Goal: Register for event/course

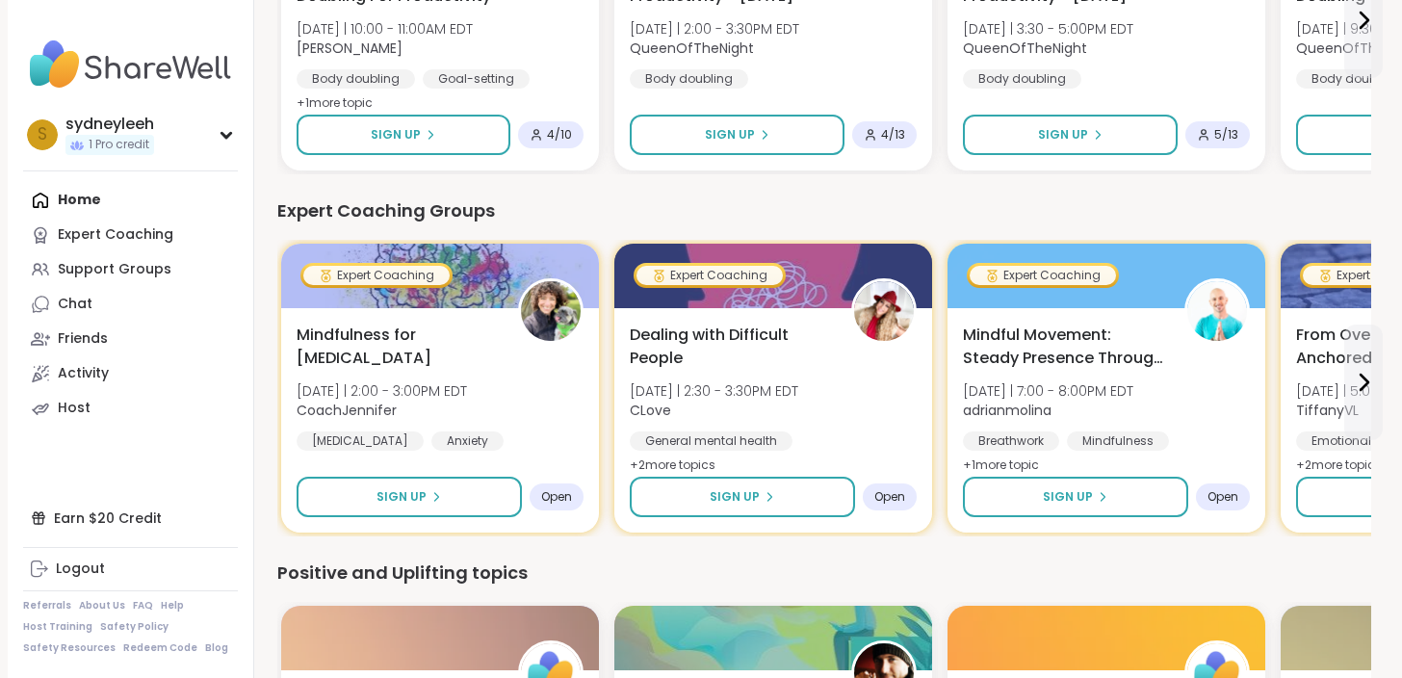
scroll to position [770, 0]
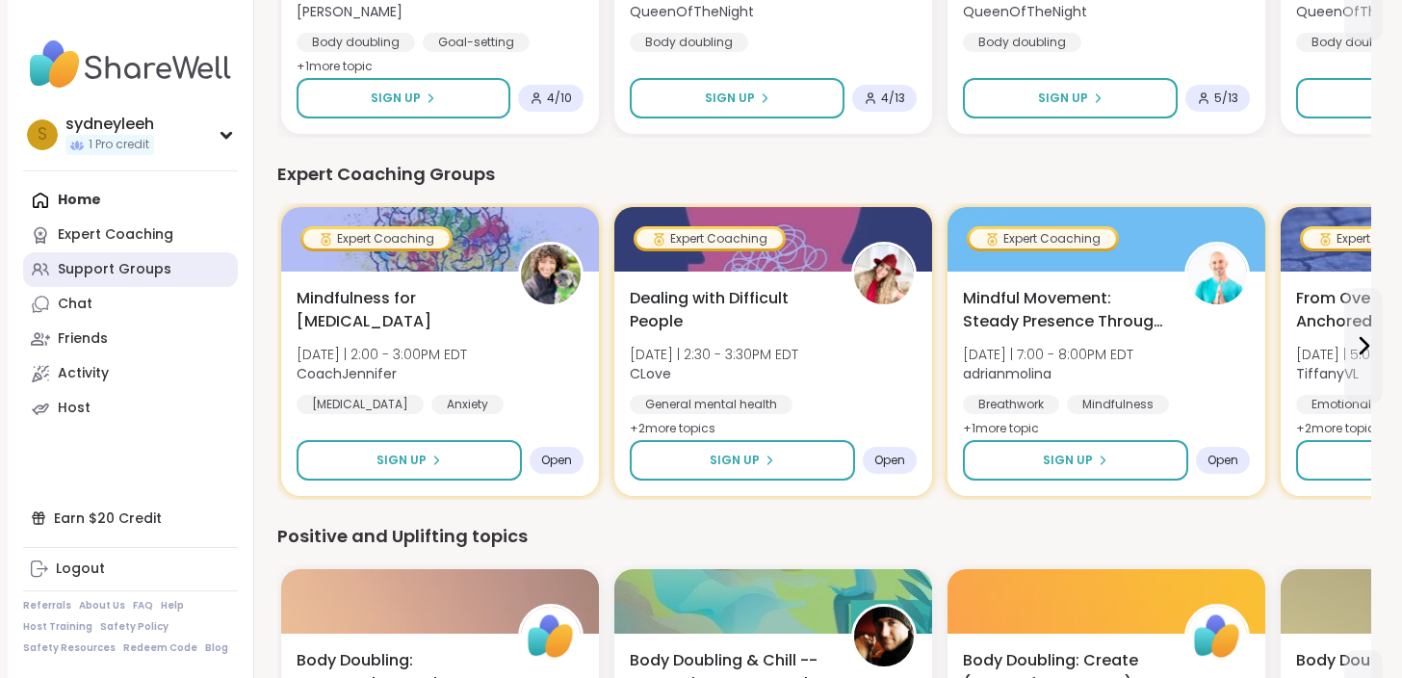
click at [197, 255] on link "Support Groups" at bounding box center [130, 269] width 215 height 35
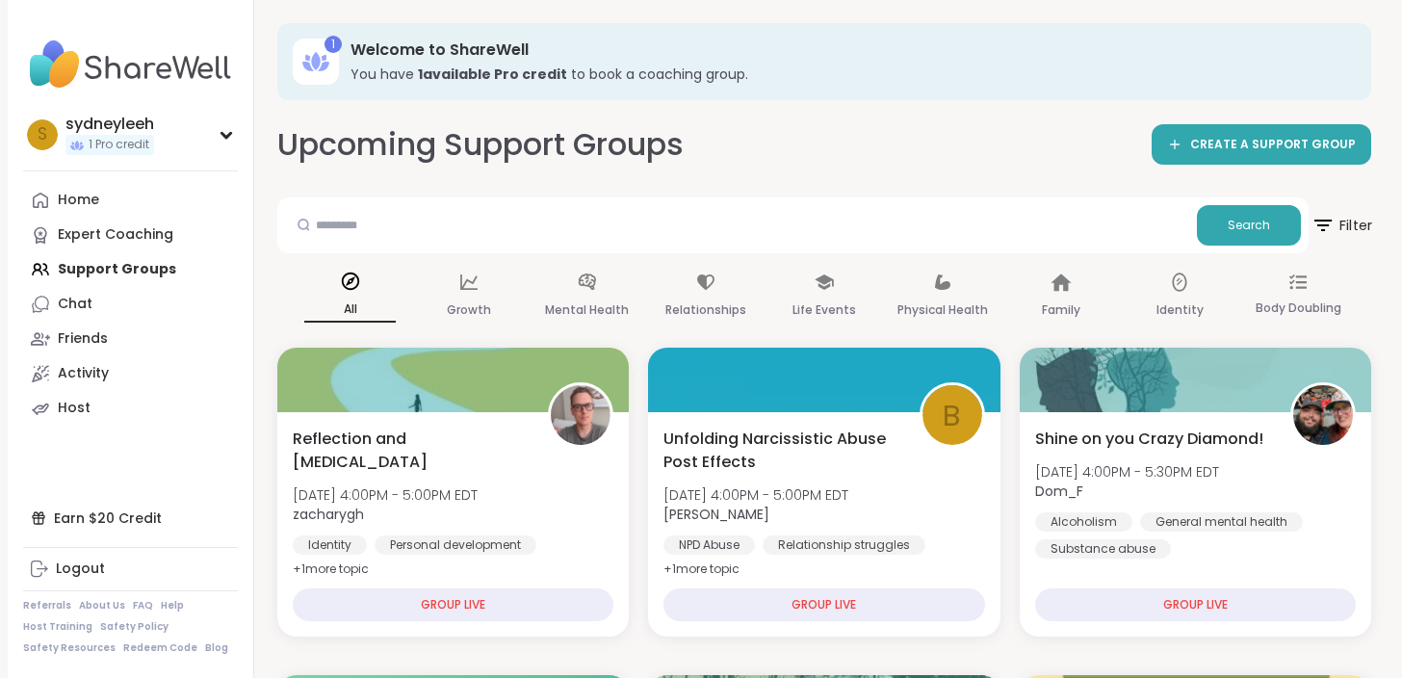
click at [1342, 224] on span "Filter" at bounding box center [1341, 225] width 62 height 48
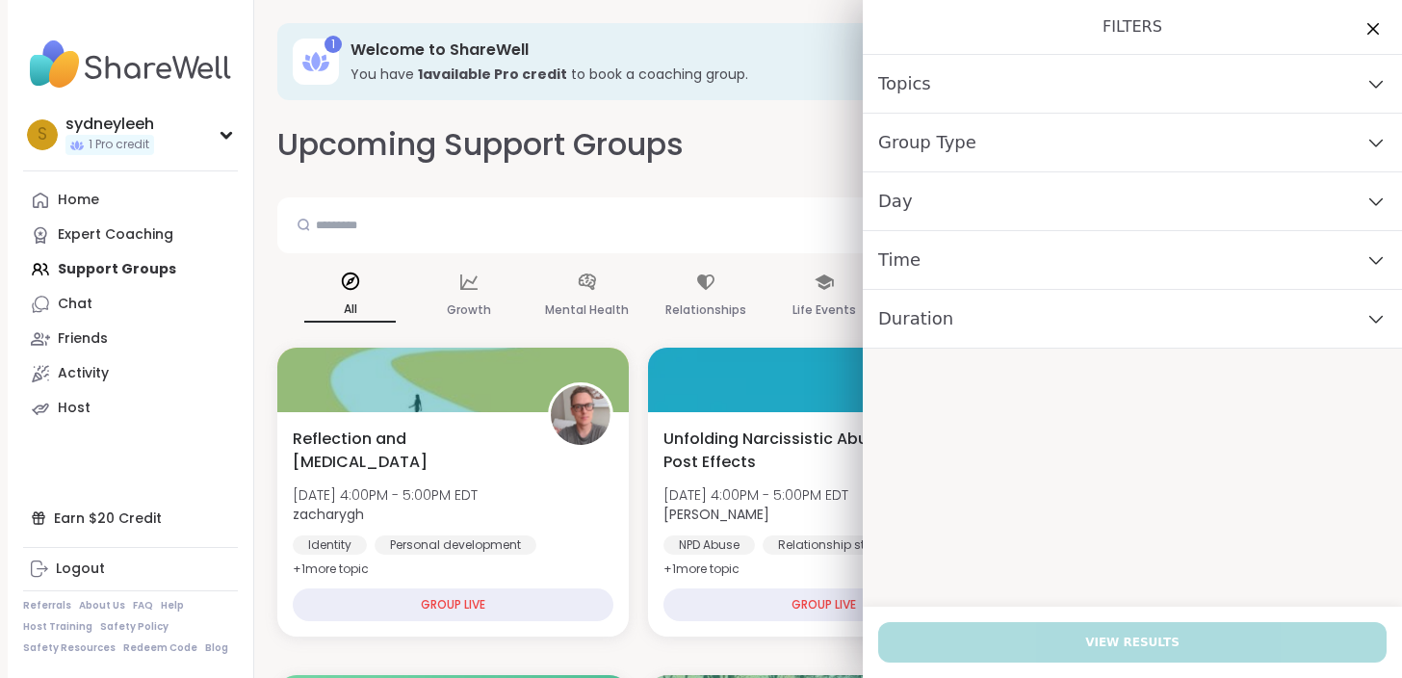
click at [1337, 199] on div "Day" at bounding box center [1132, 201] width 539 height 59
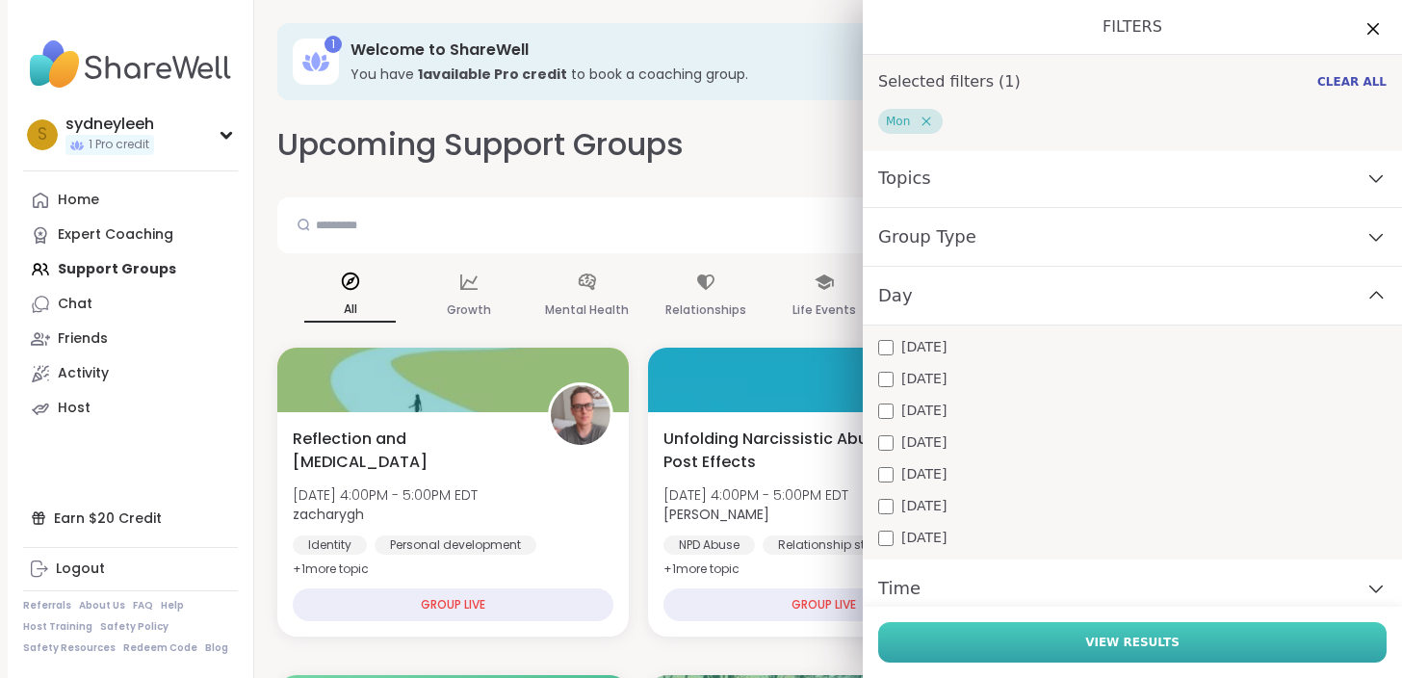
click at [1069, 648] on button "View Results" at bounding box center [1132, 642] width 508 height 40
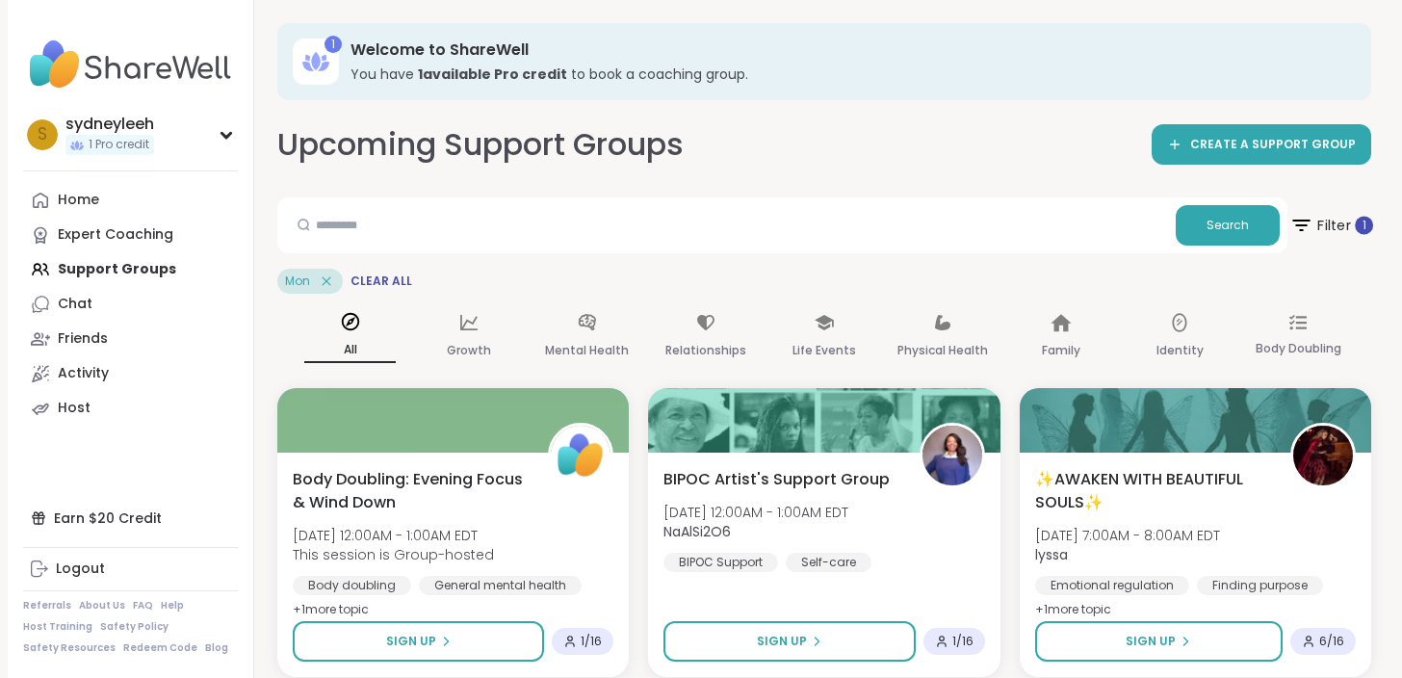
click at [1331, 220] on span "Filter 1" at bounding box center [1331, 225] width 84 height 48
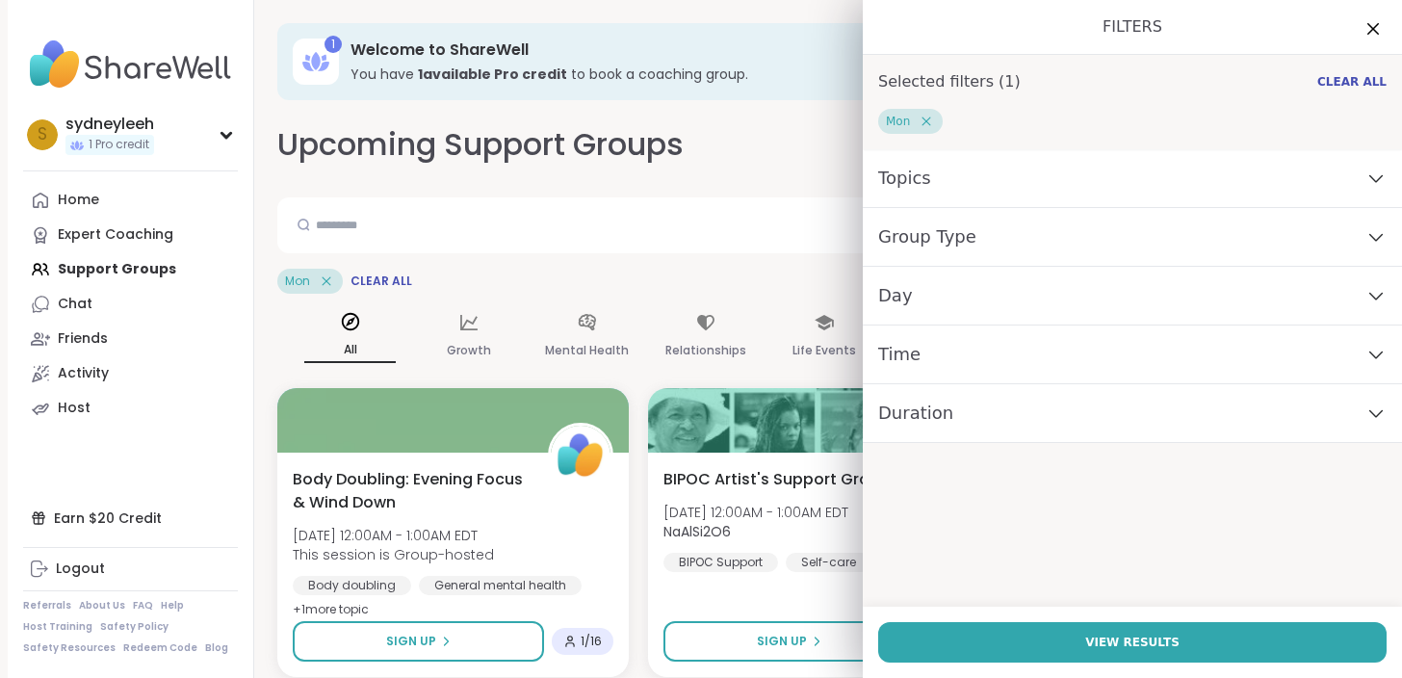
click at [1072, 344] on div "Time" at bounding box center [1132, 354] width 539 height 59
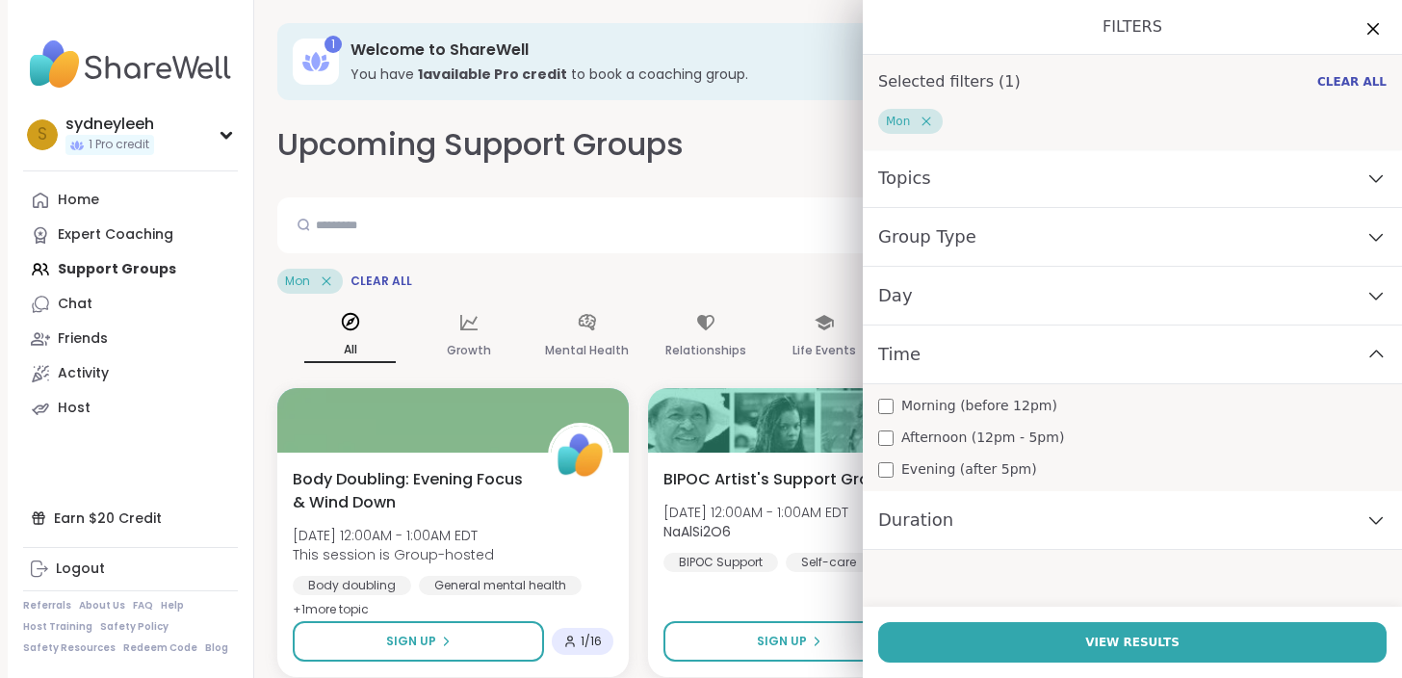
click at [1005, 433] on span "Afternoon (12pm - 5pm)" at bounding box center [982, 438] width 163 height 20
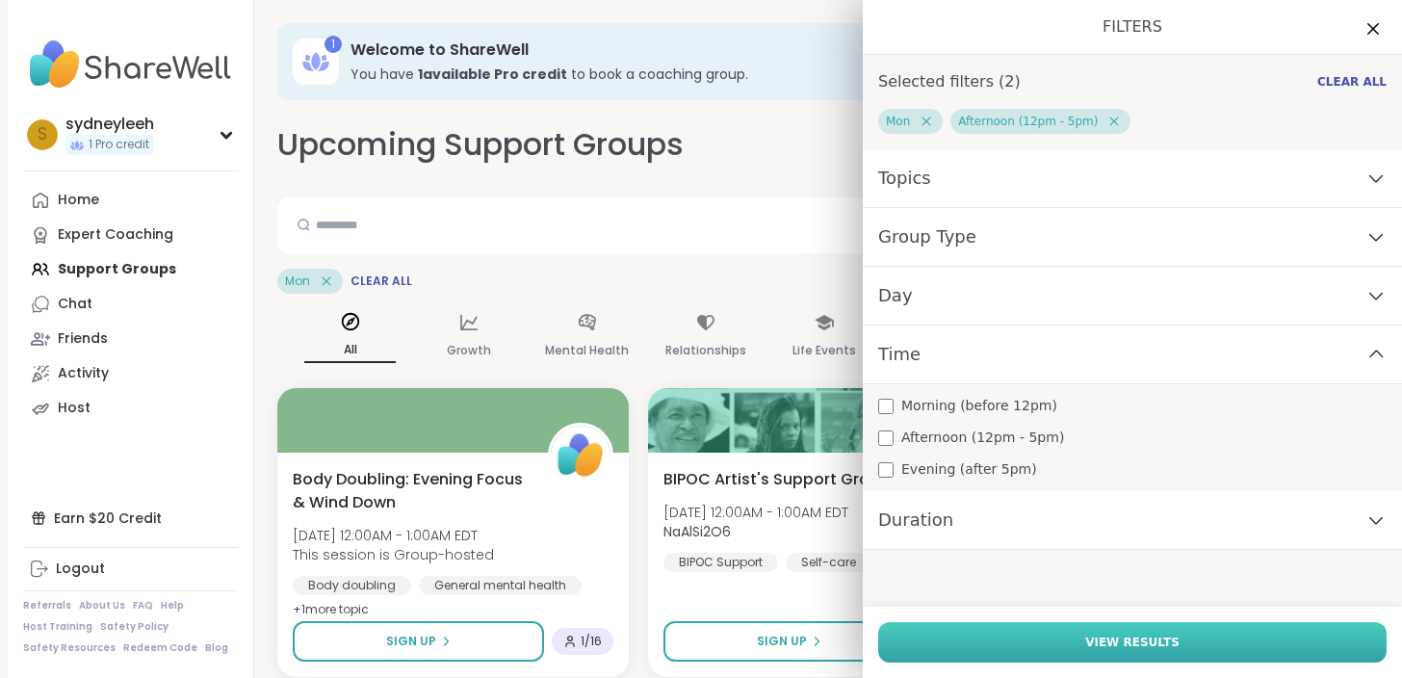
click at [1036, 631] on button "View Results" at bounding box center [1132, 642] width 508 height 40
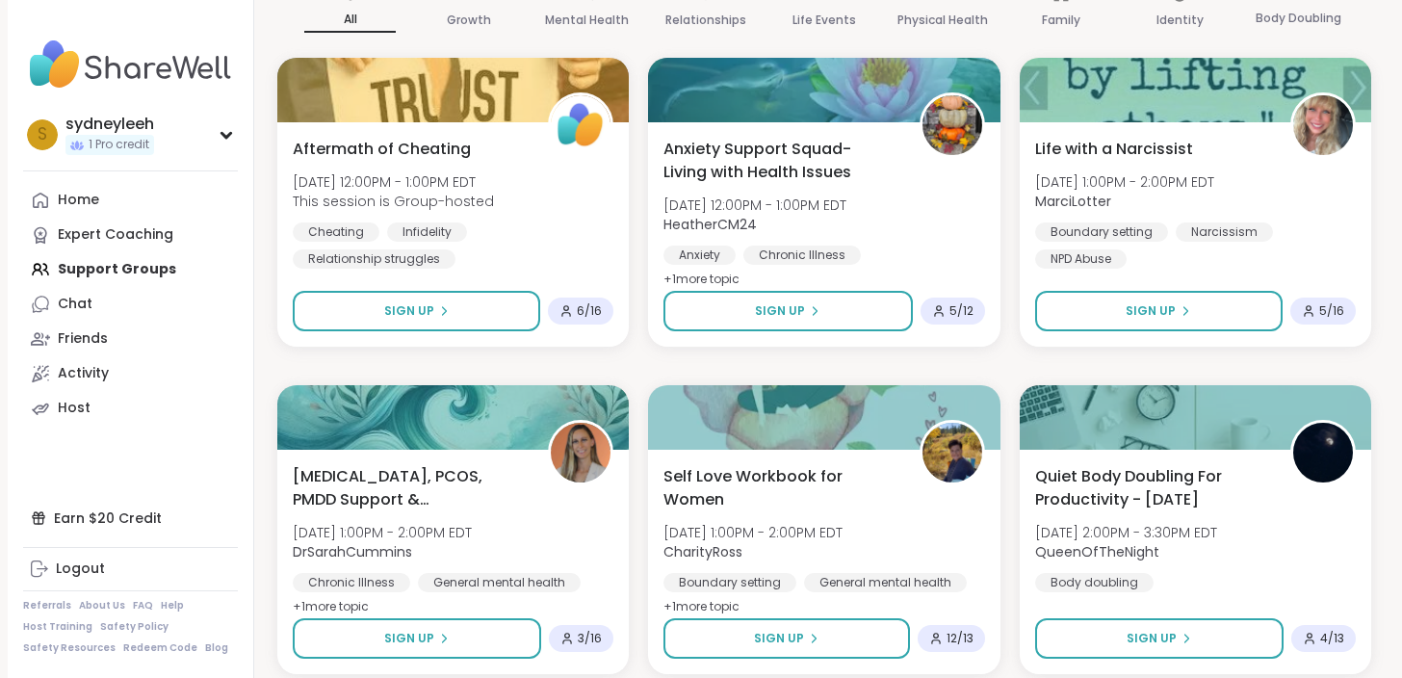
scroll to position [272, 0]
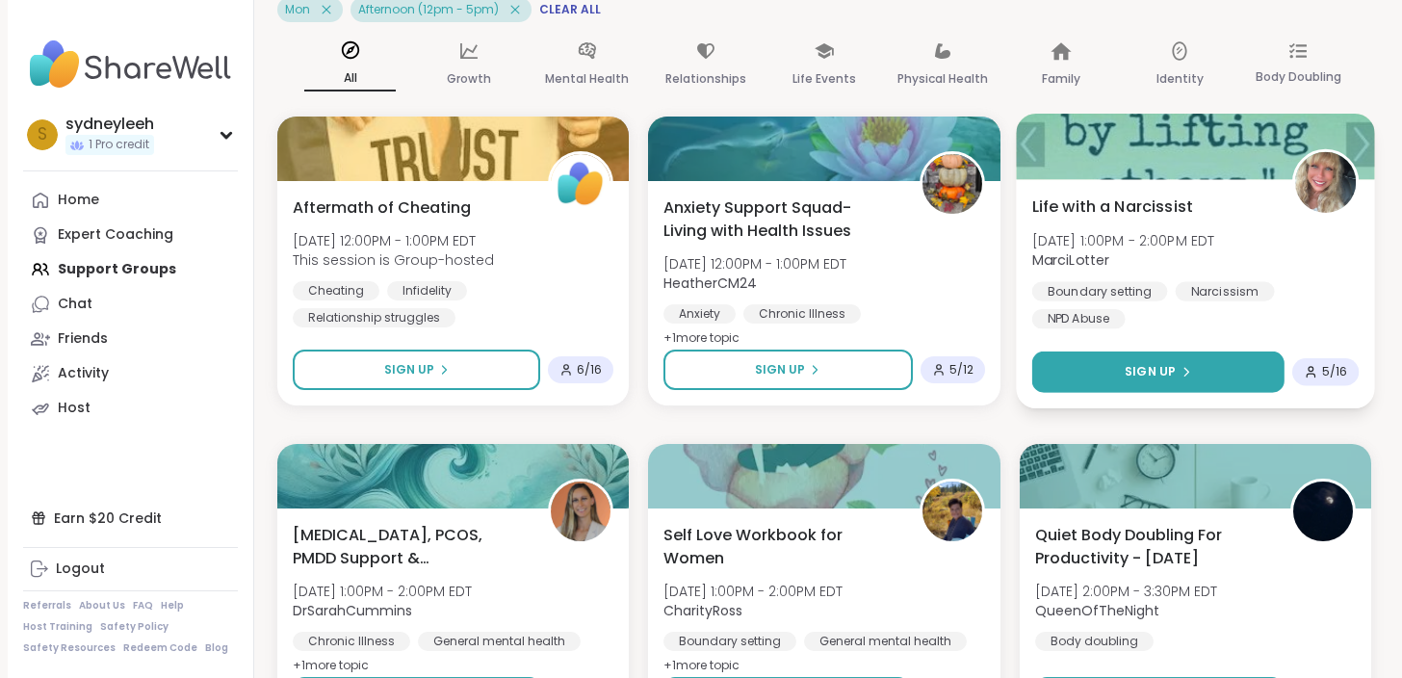
click at [1219, 370] on button "Sign Up" at bounding box center [1157, 371] width 252 height 41
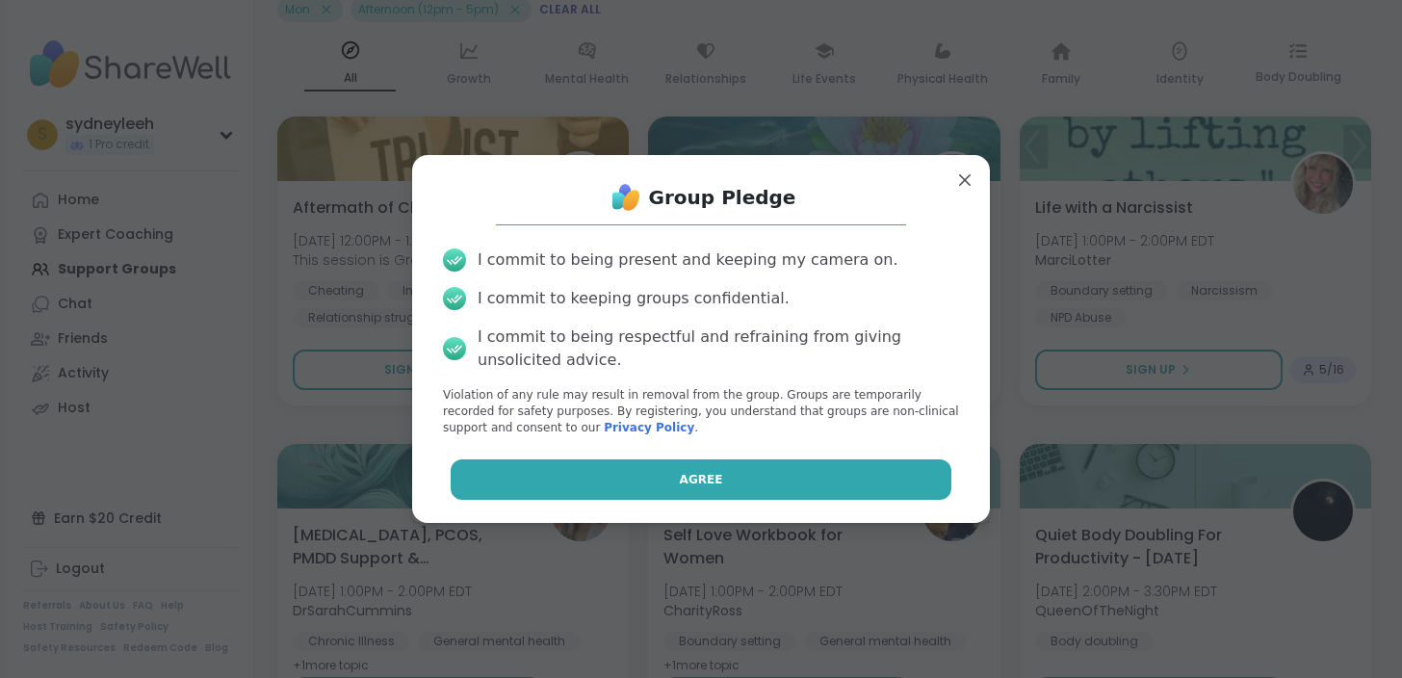
click at [849, 484] on button "Agree" at bounding box center [702, 479] width 502 height 40
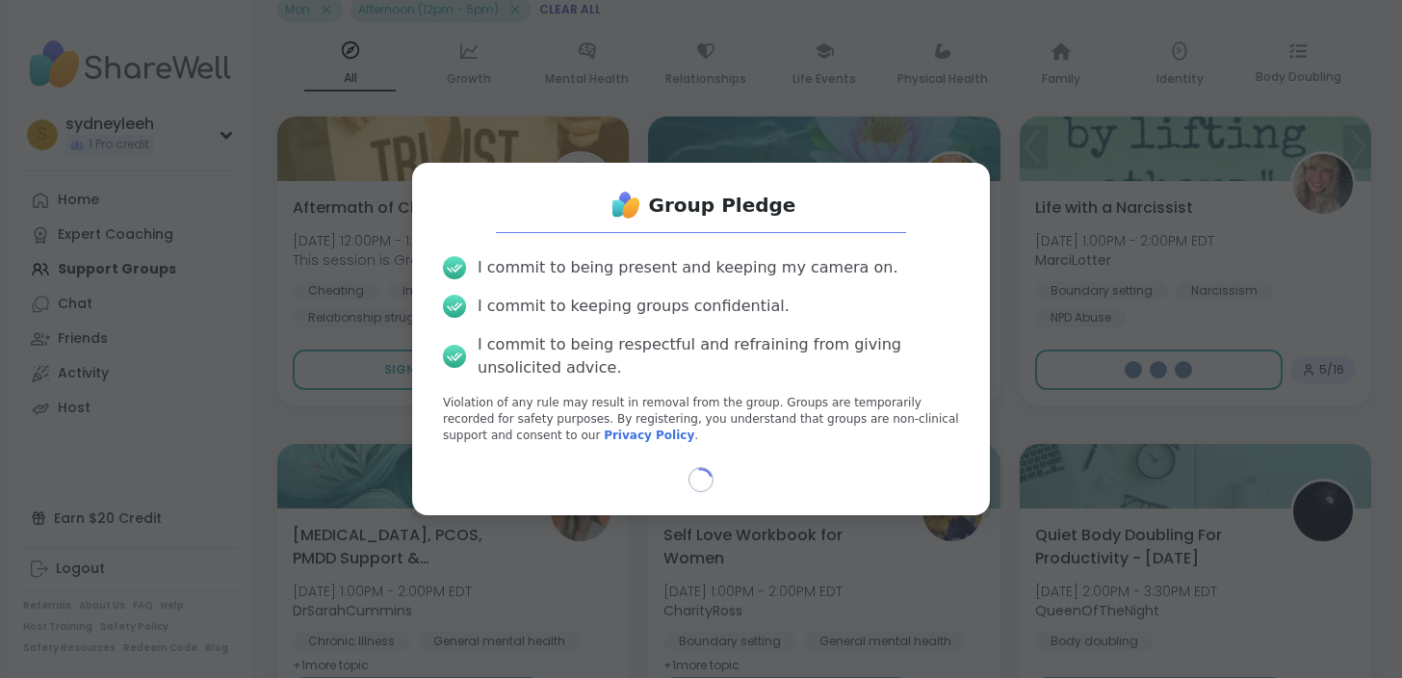
select select "**"
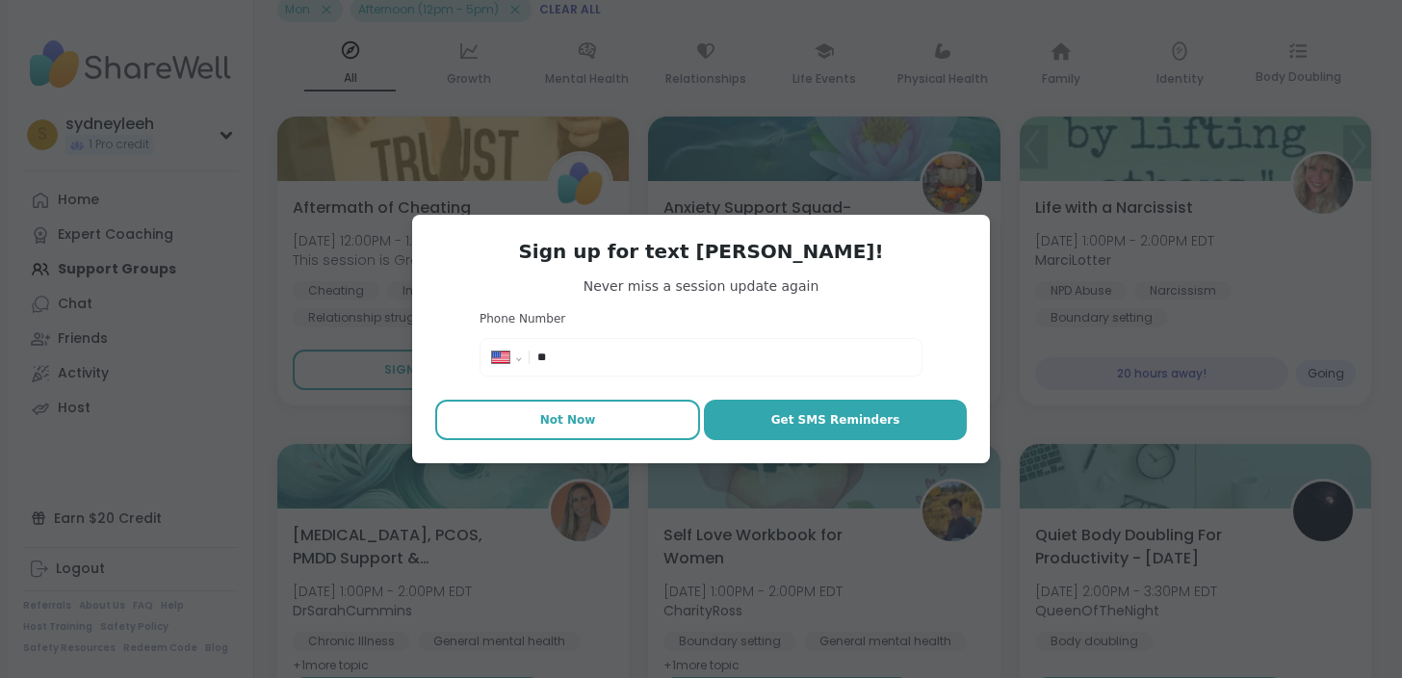
click at [572, 425] on span "Not Now" at bounding box center [568, 419] width 56 height 17
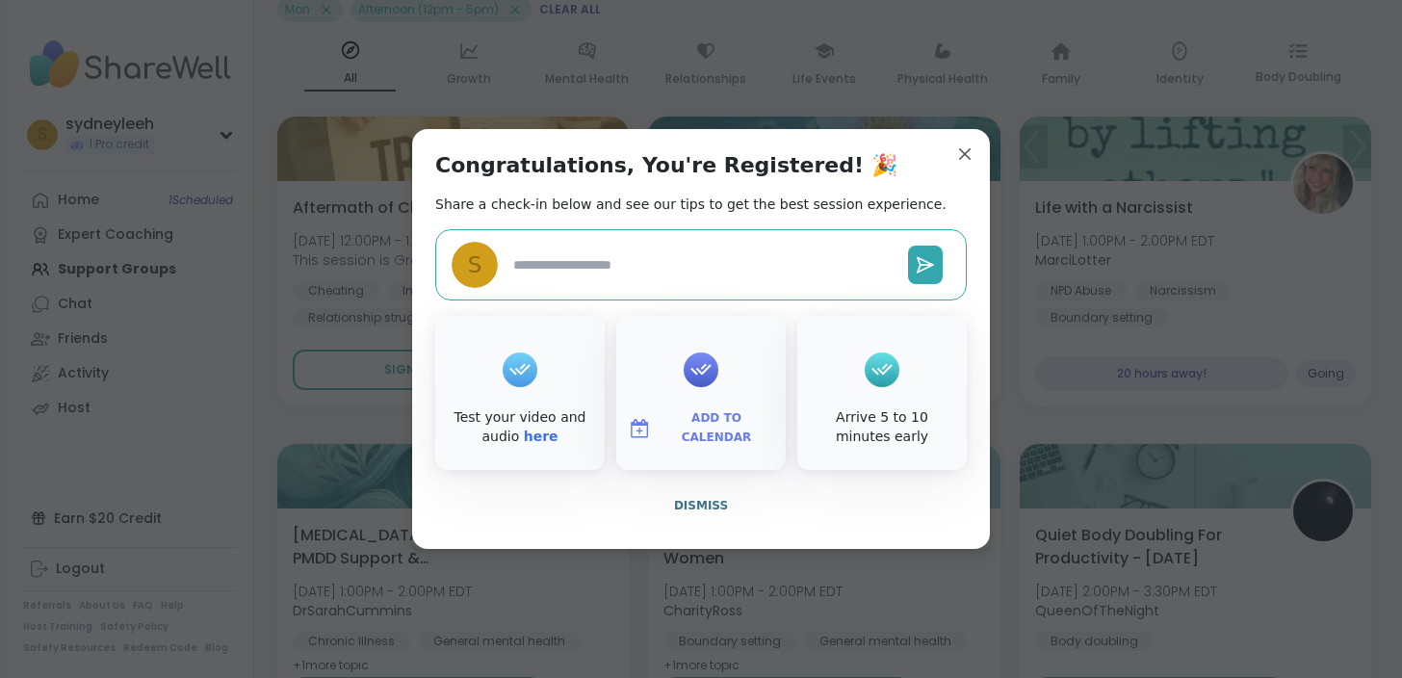
click at [713, 376] on icon at bounding box center [701, 369] width 31 height 30
click at [694, 371] on icon at bounding box center [700, 370] width 21 height 12
click at [702, 421] on span "Add to Calendar" at bounding box center [717, 428] width 116 height 38
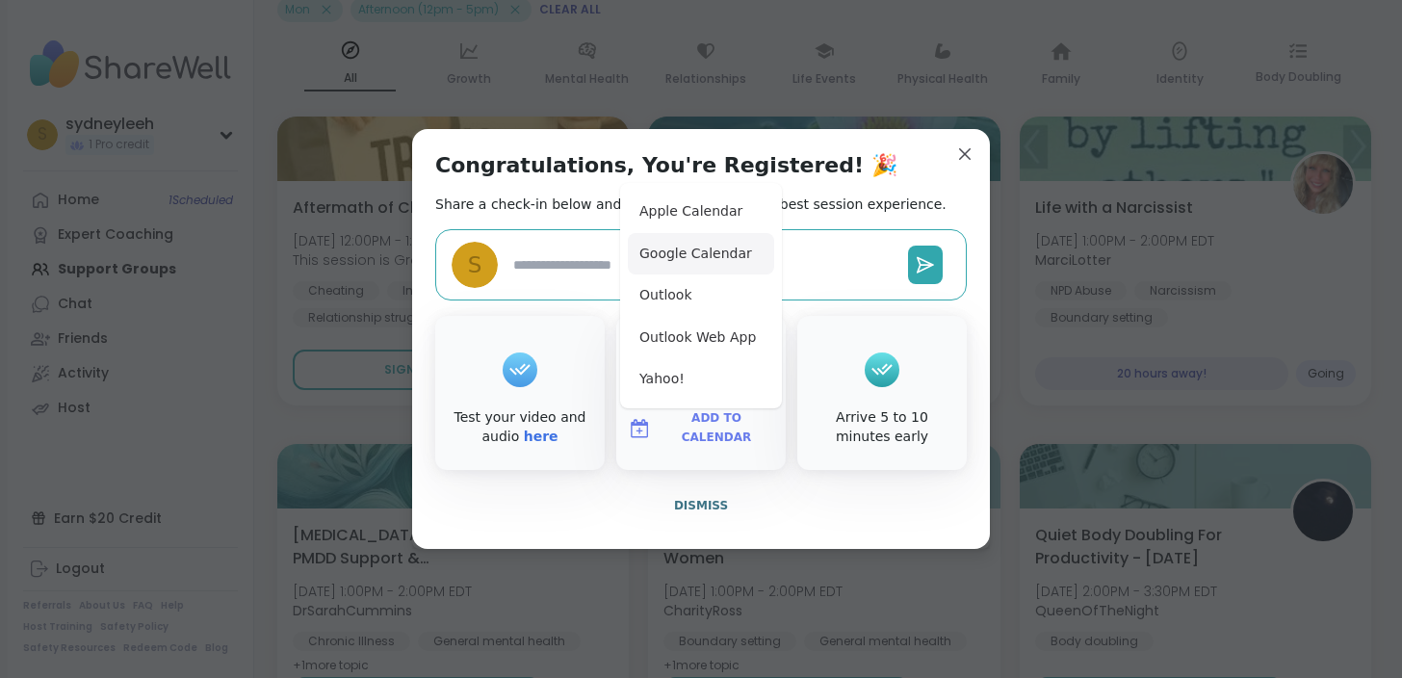
click at [721, 242] on button "Google Calendar" at bounding box center [701, 254] width 146 height 42
click at [713, 507] on span "Dismiss" at bounding box center [701, 505] width 54 height 13
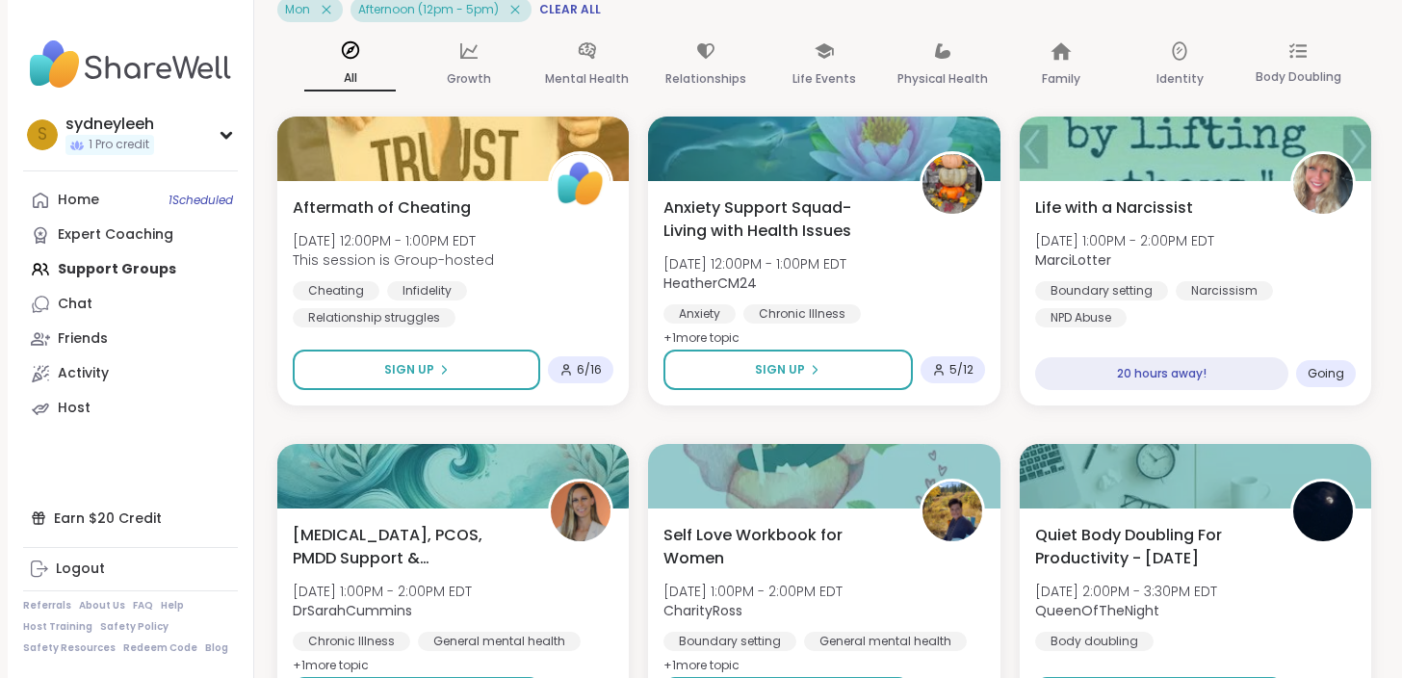
scroll to position [0, 0]
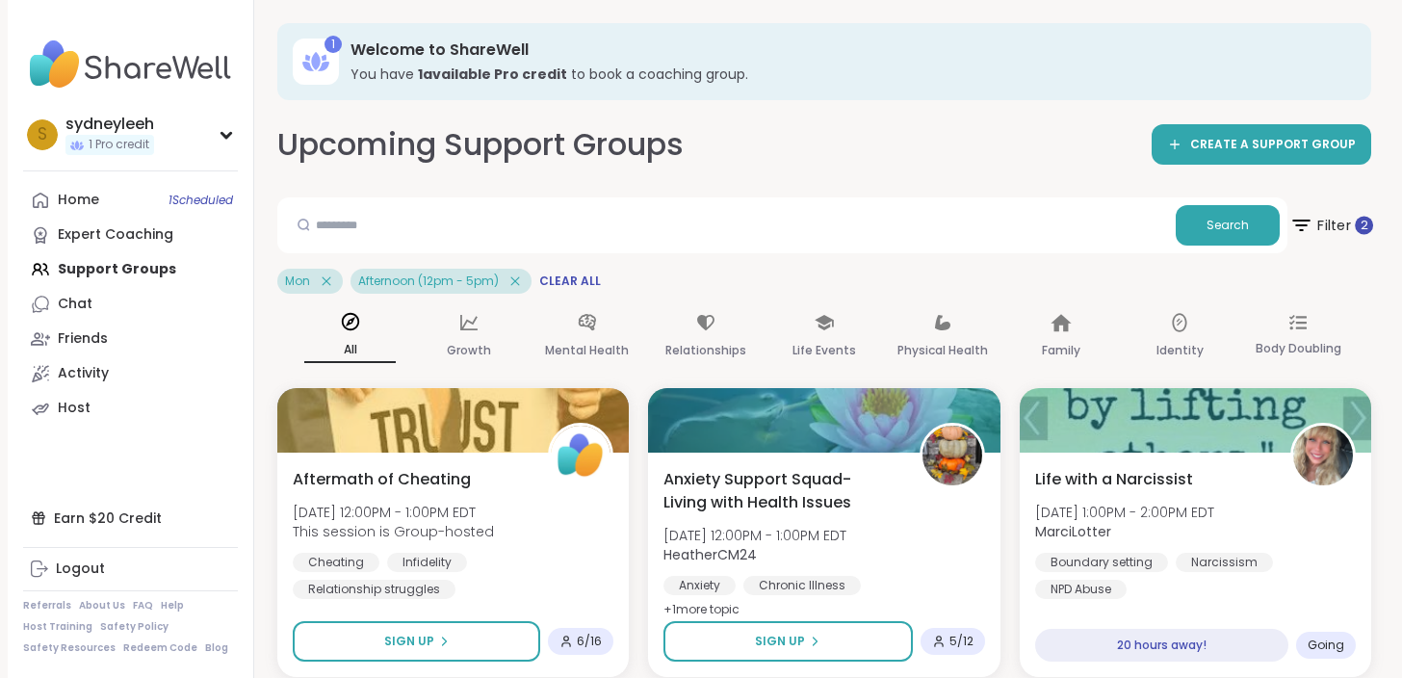
click at [1352, 227] on span "Filter 2" at bounding box center [1331, 225] width 84 height 48
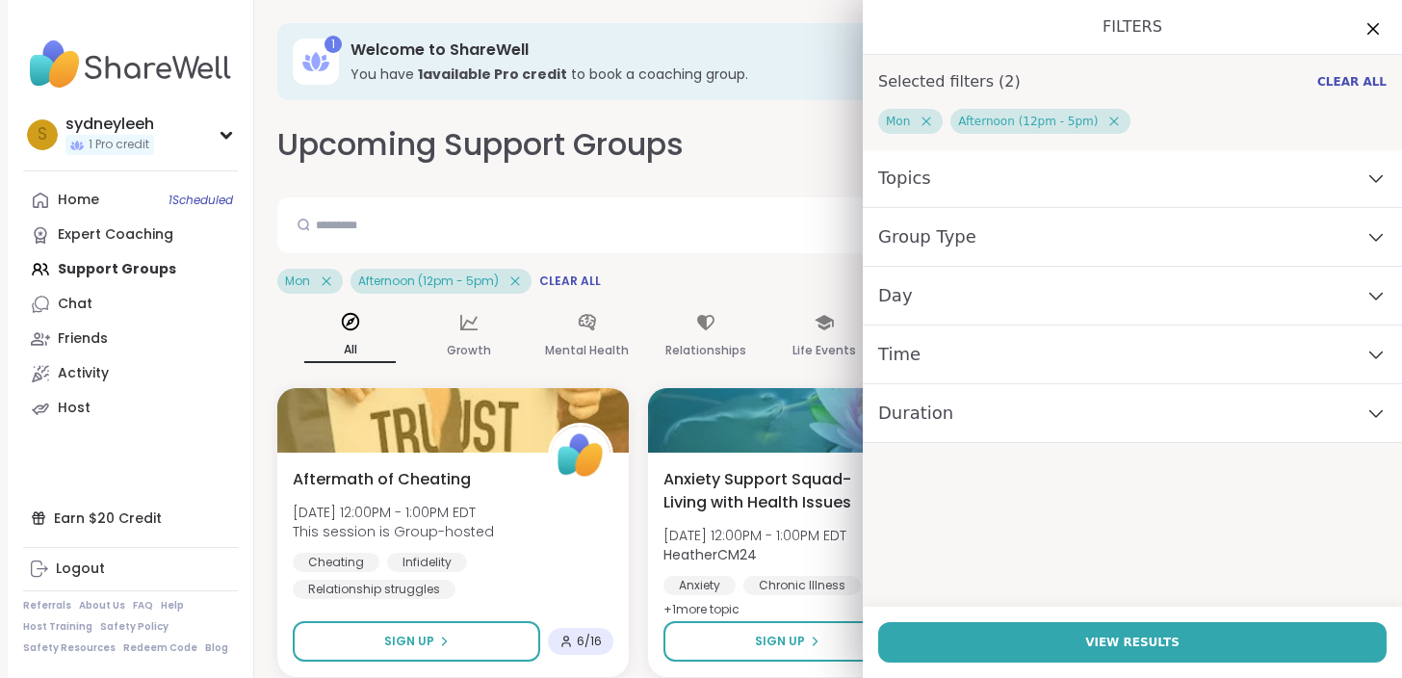
click at [926, 120] on icon at bounding box center [926, 121] width 17 height 17
click at [974, 282] on div "Day" at bounding box center [1132, 296] width 539 height 59
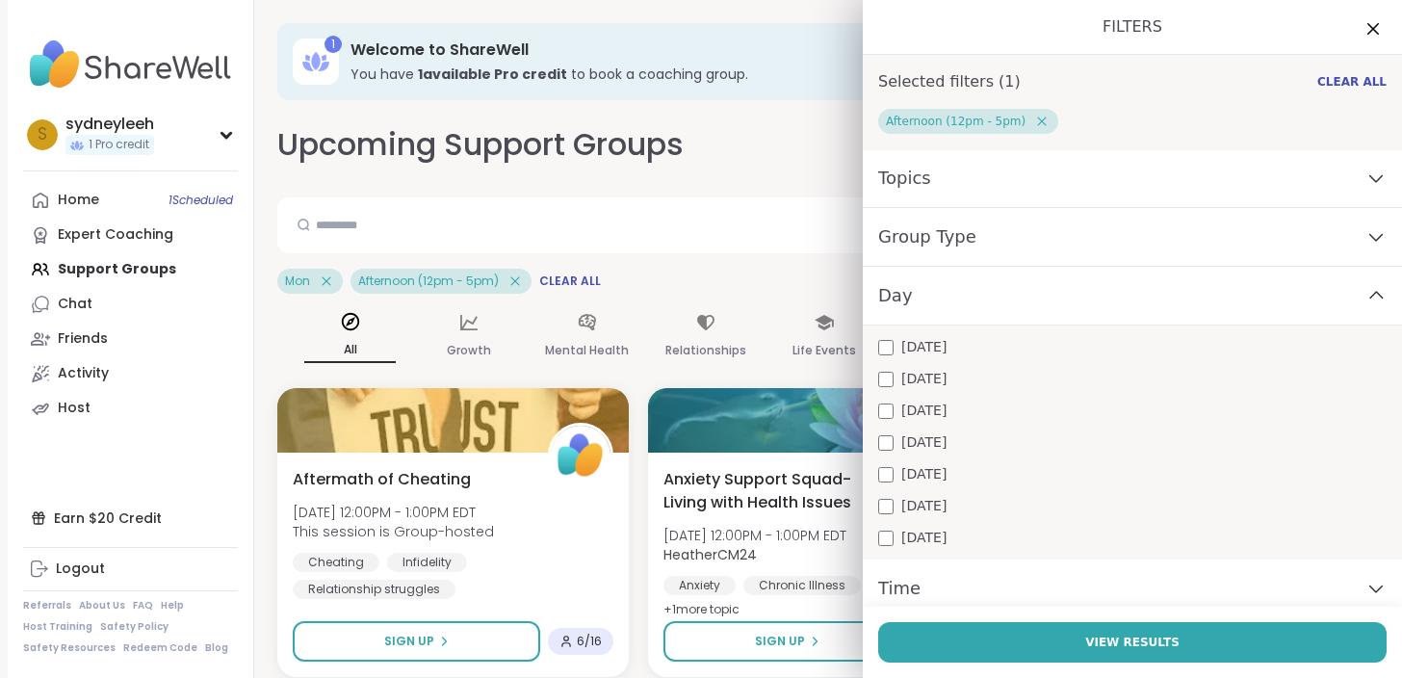
click at [947, 406] on span "[DATE]" at bounding box center [923, 411] width 45 height 20
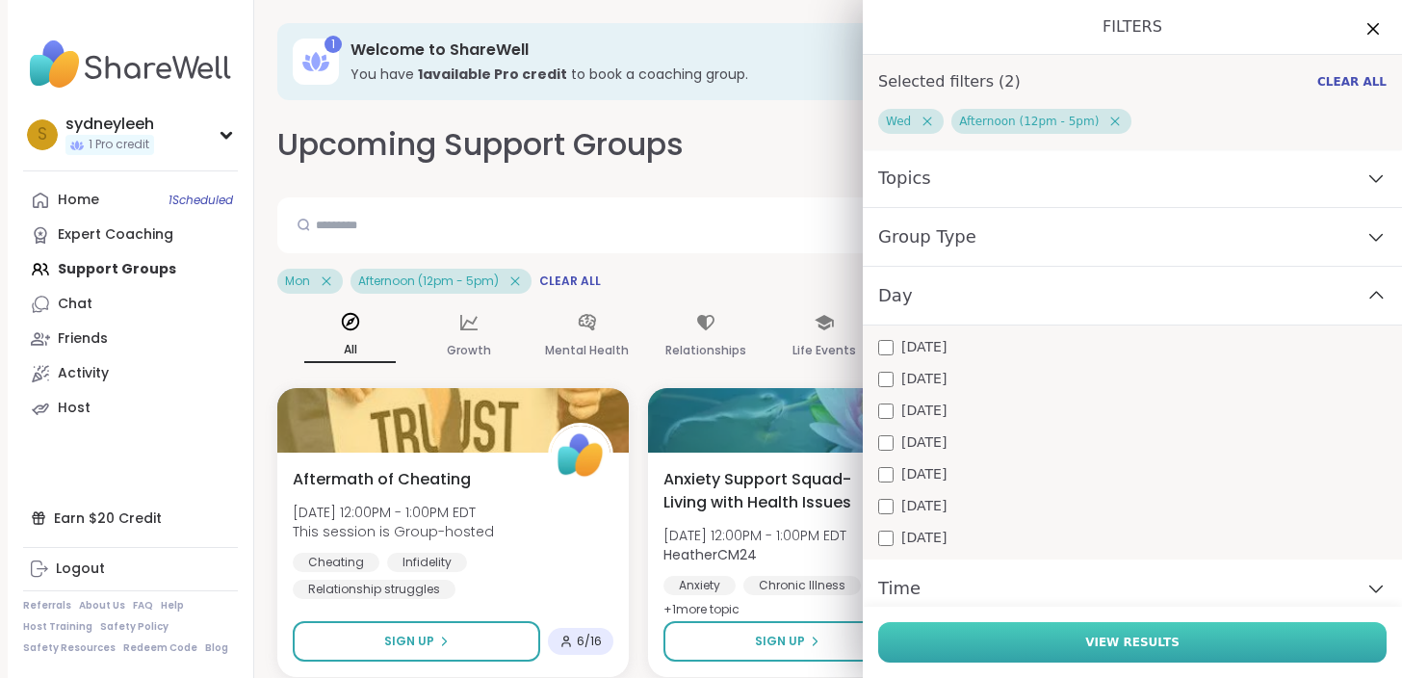
click at [969, 637] on button "View Results" at bounding box center [1132, 642] width 508 height 40
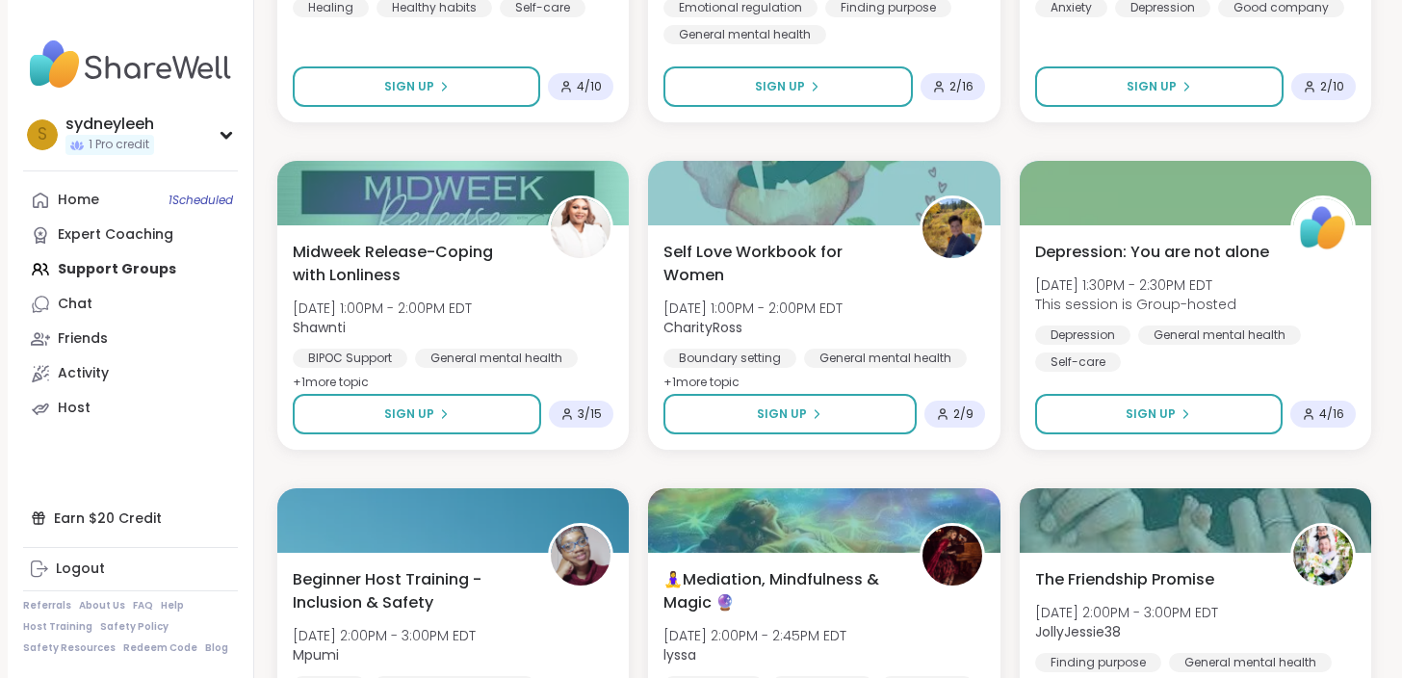
scroll to position [551, 0]
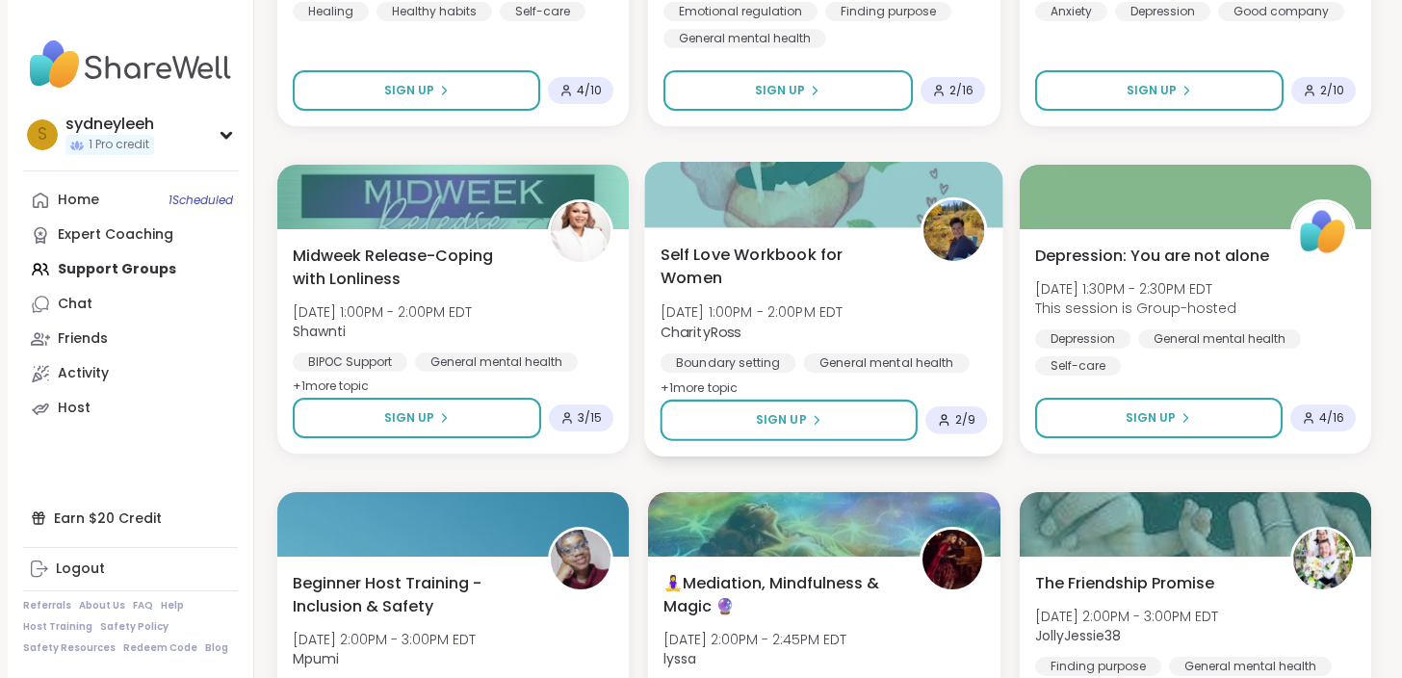
click at [906, 302] on div "Self Love Workbook for Women [DATE] 1:00PM - 2:00PM EDT CharityRoss Boundary se…" at bounding box center [824, 321] width 327 height 157
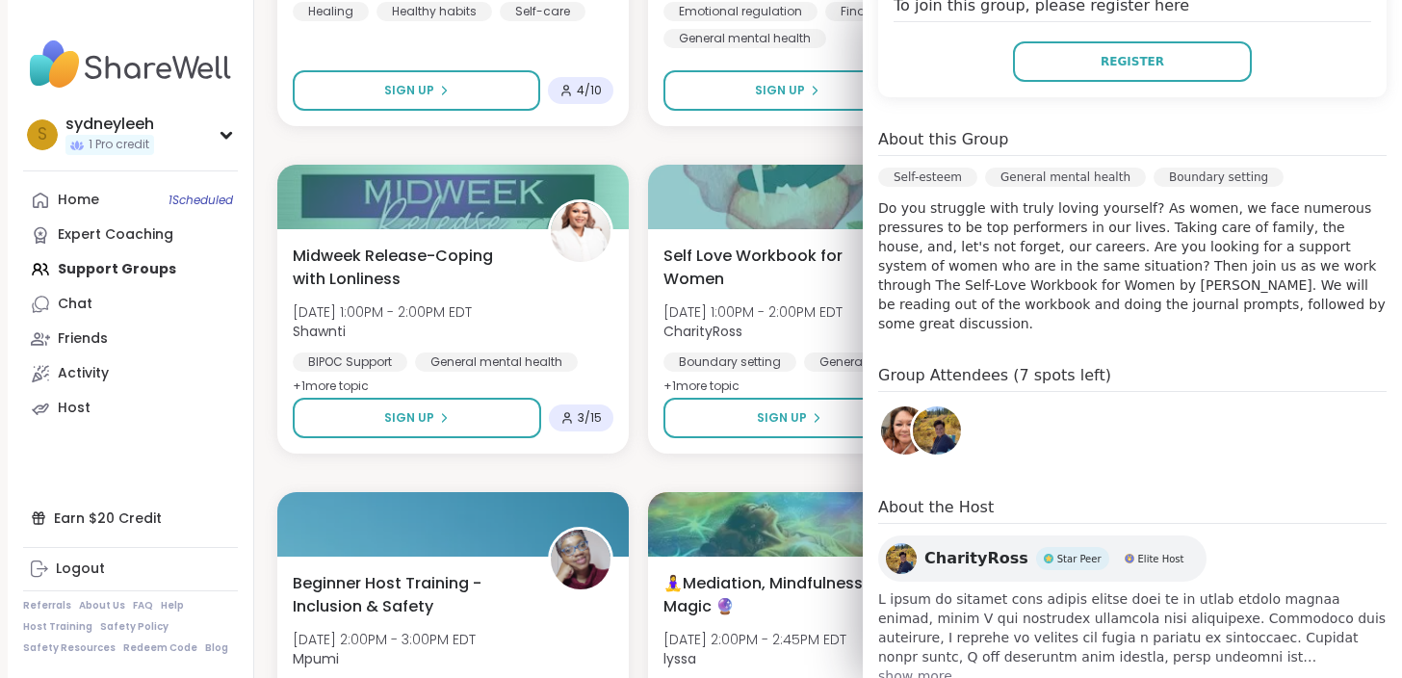
scroll to position [0, 0]
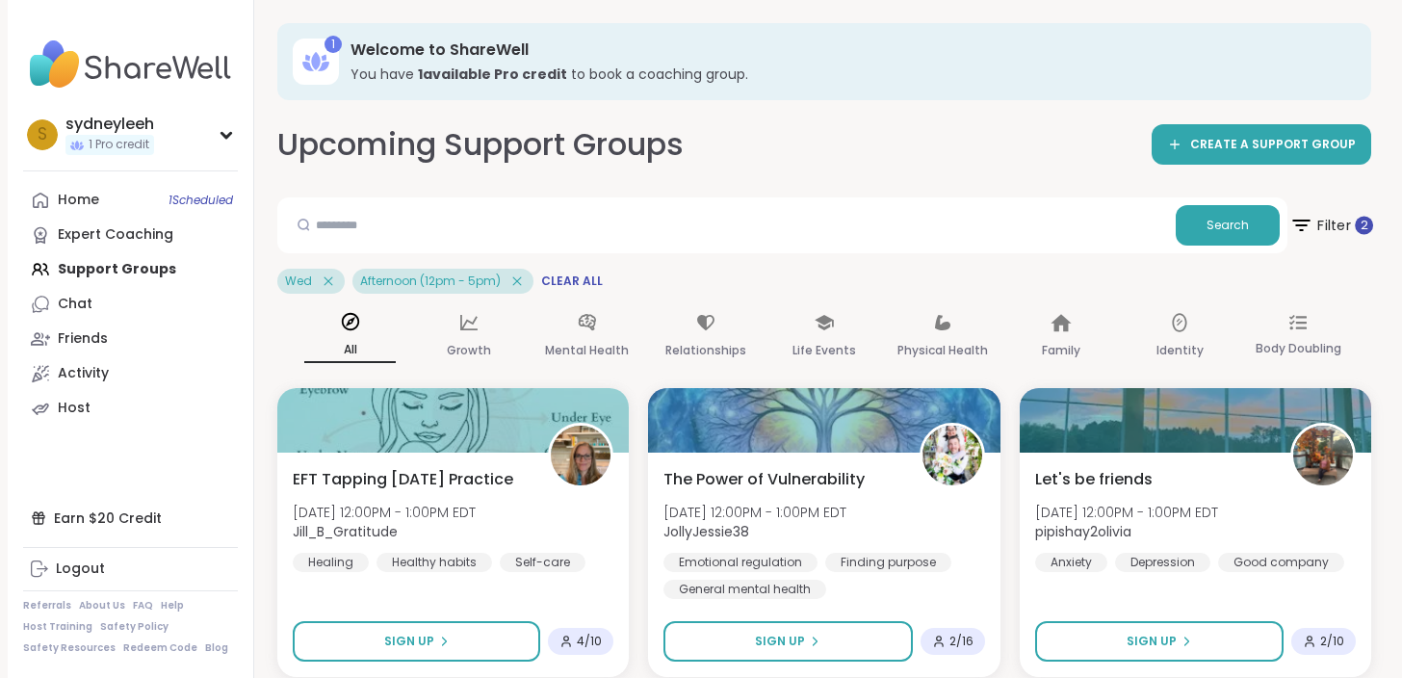
click at [1352, 240] on span "Filter 2" at bounding box center [1331, 225] width 84 height 48
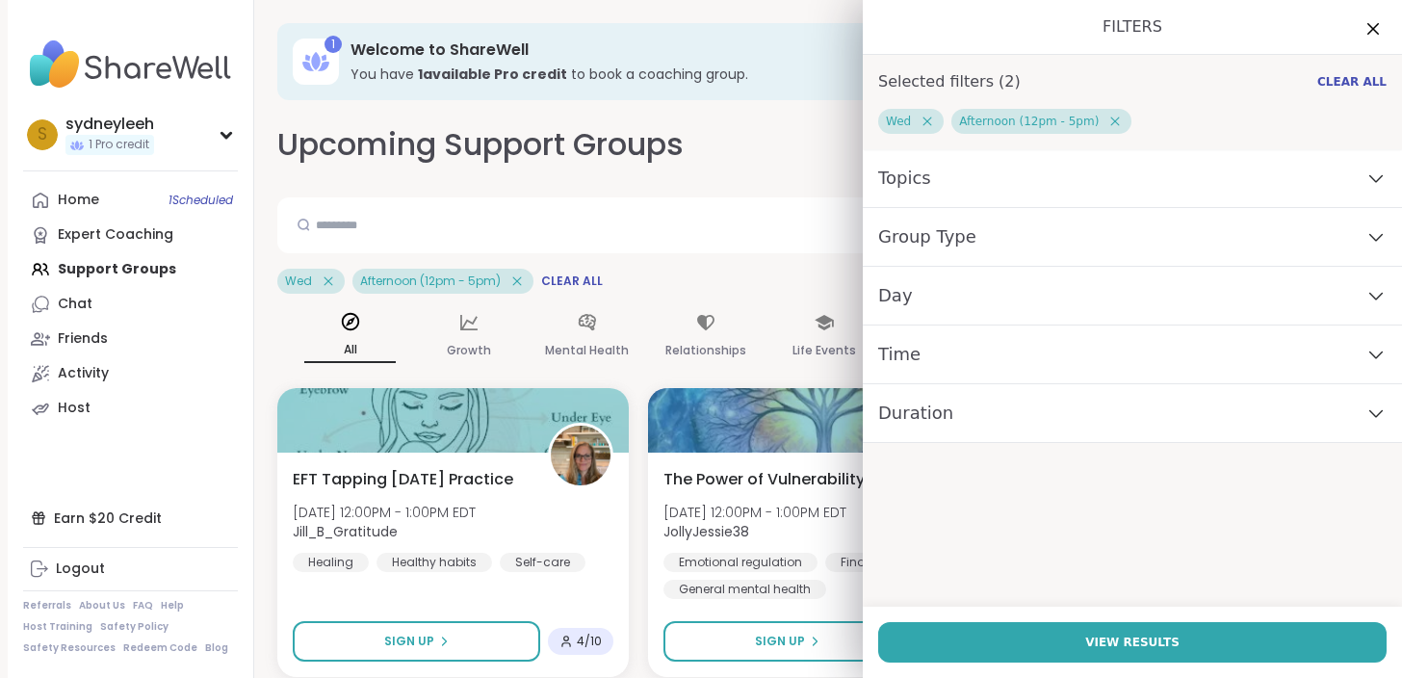
click at [957, 310] on div "Day" at bounding box center [1132, 296] width 539 height 59
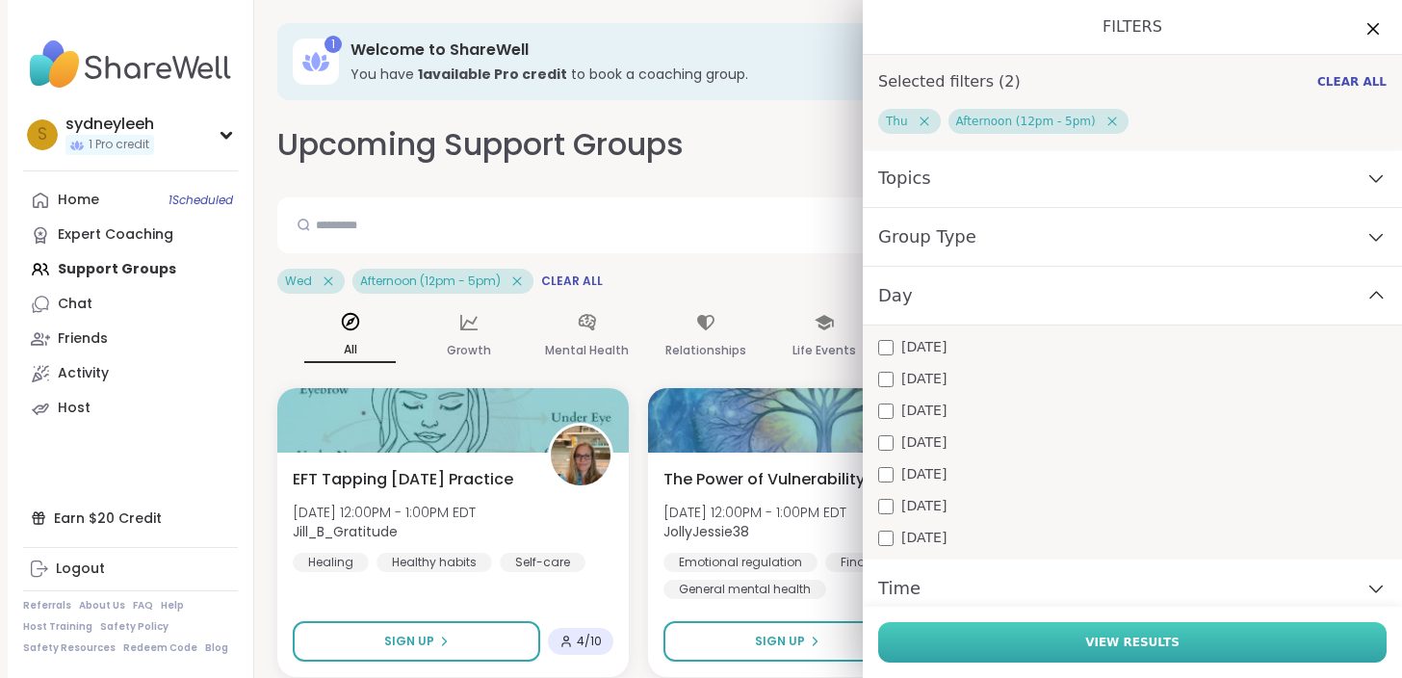
click at [1003, 636] on button "View Results" at bounding box center [1132, 642] width 508 height 40
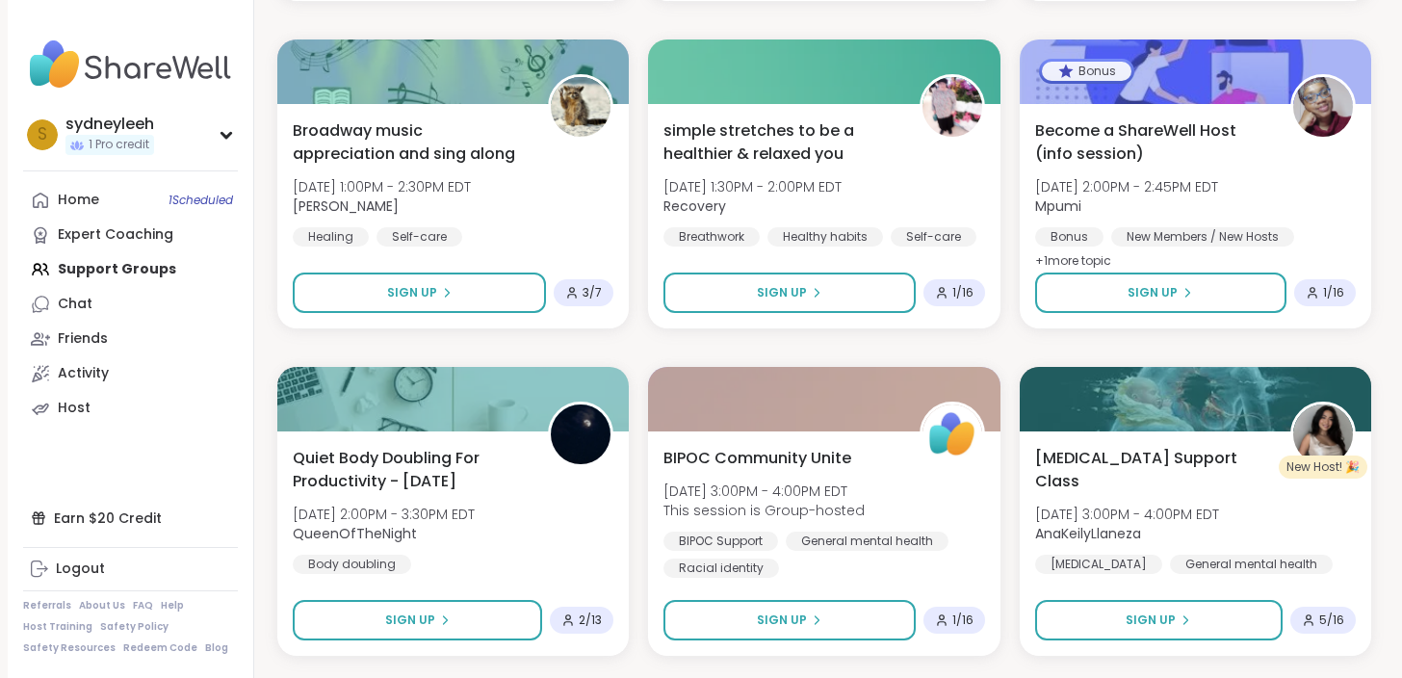
scroll to position [1007, 0]
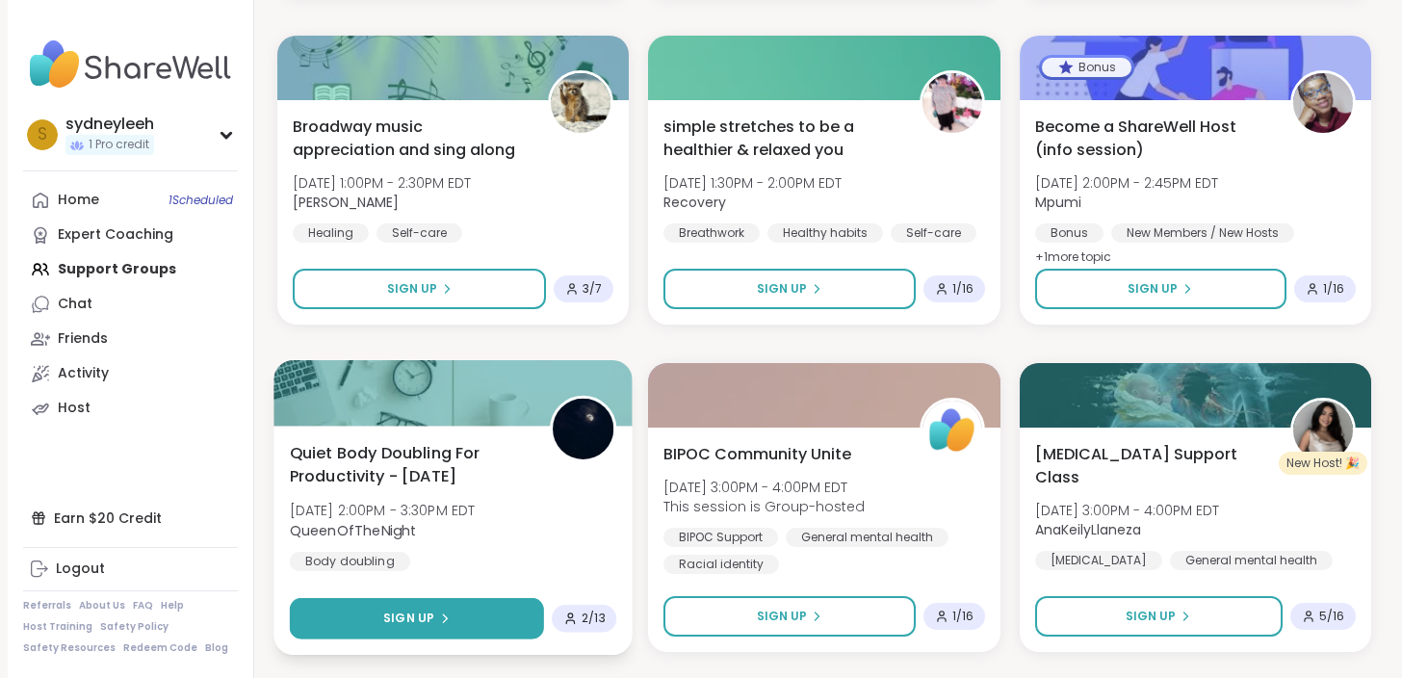
click at [437, 629] on button "Sign Up" at bounding box center [417, 618] width 255 height 41
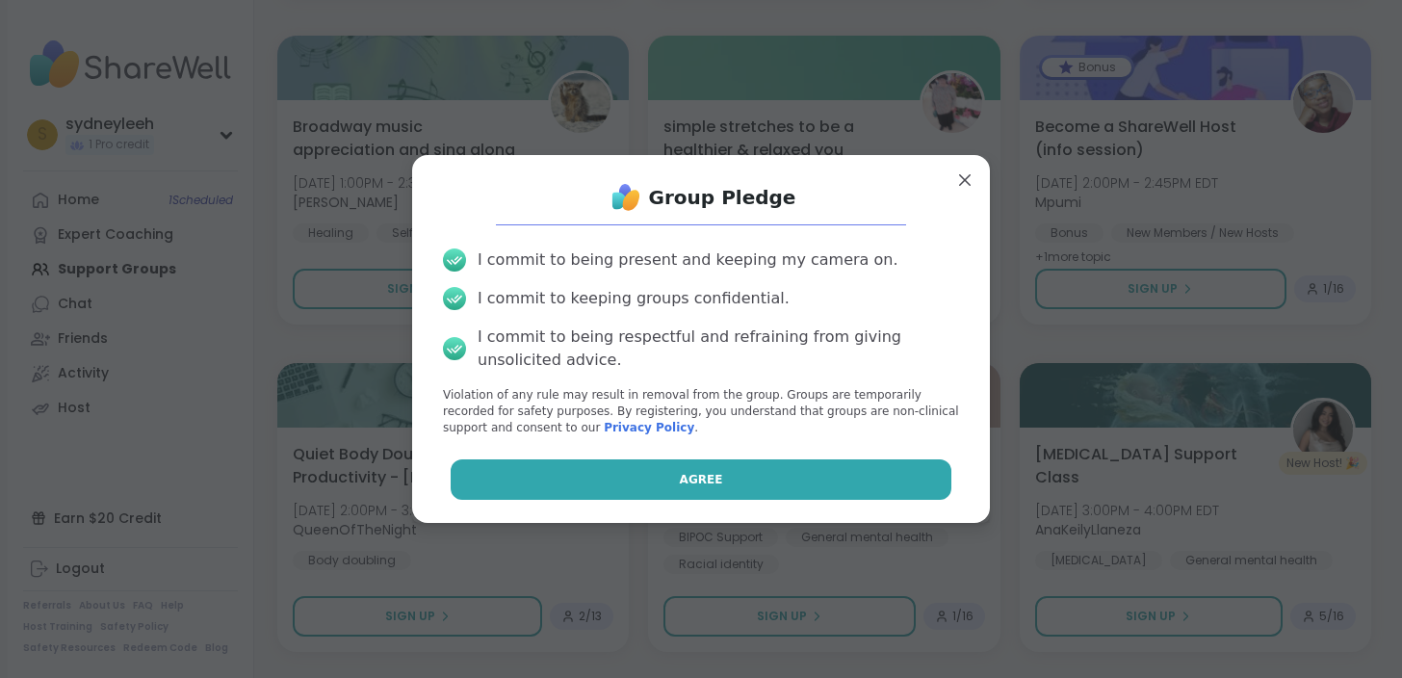
click at [707, 481] on span "Agree" at bounding box center [701, 479] width 43 height 17
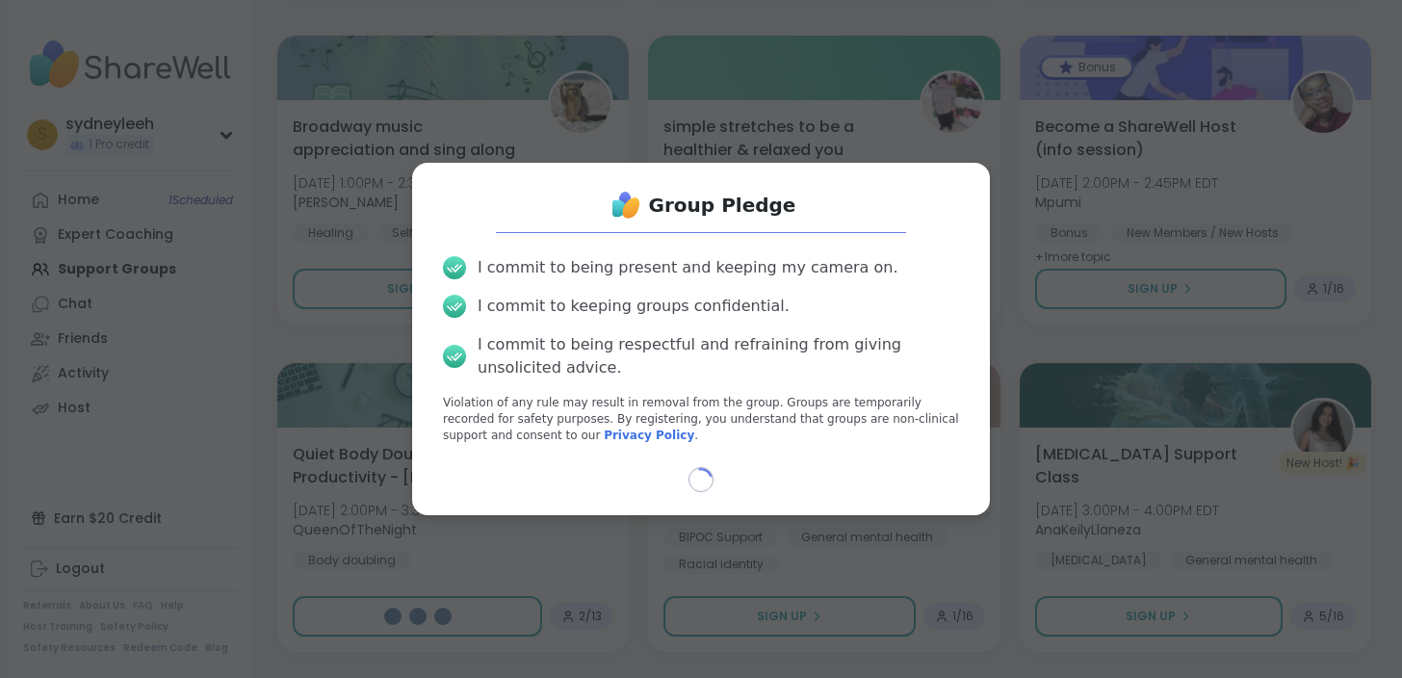
select select "**"
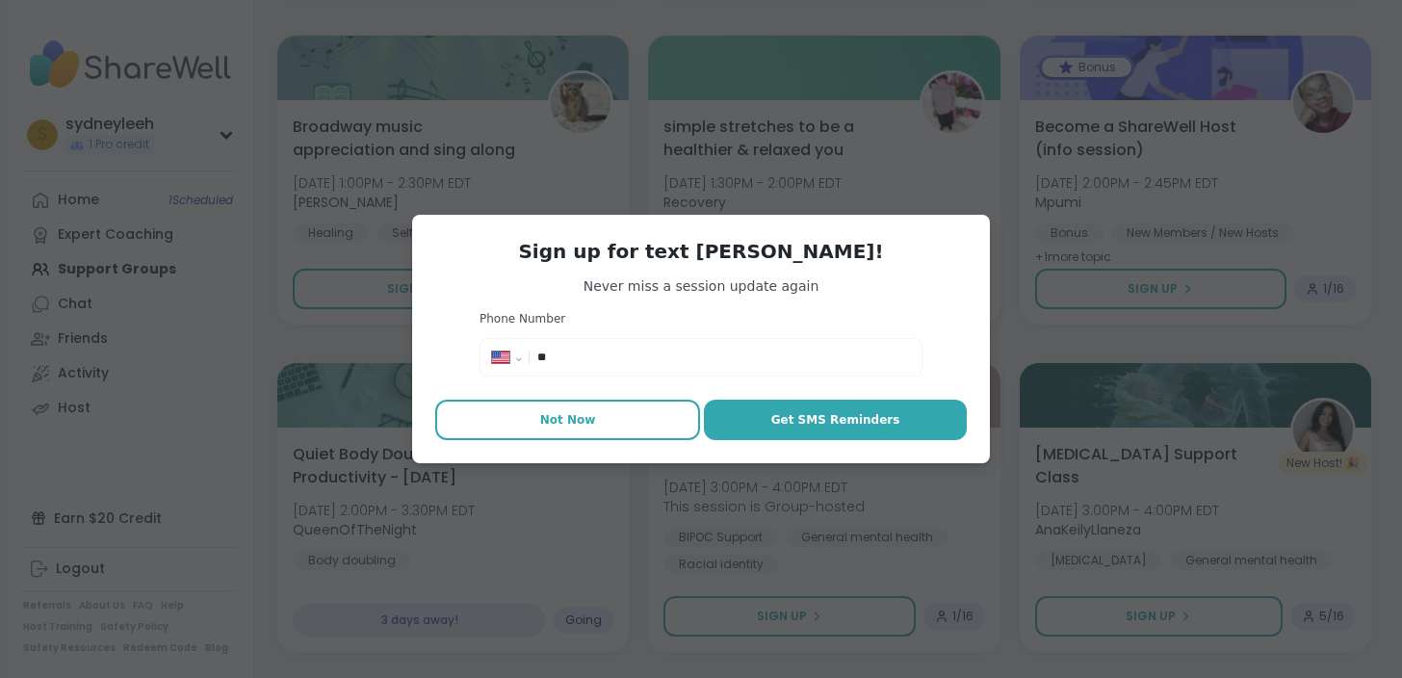
click at [613, 412] on button "Not Now" at bounding box center [567, 420] width 265 height 40
type textarea "*"
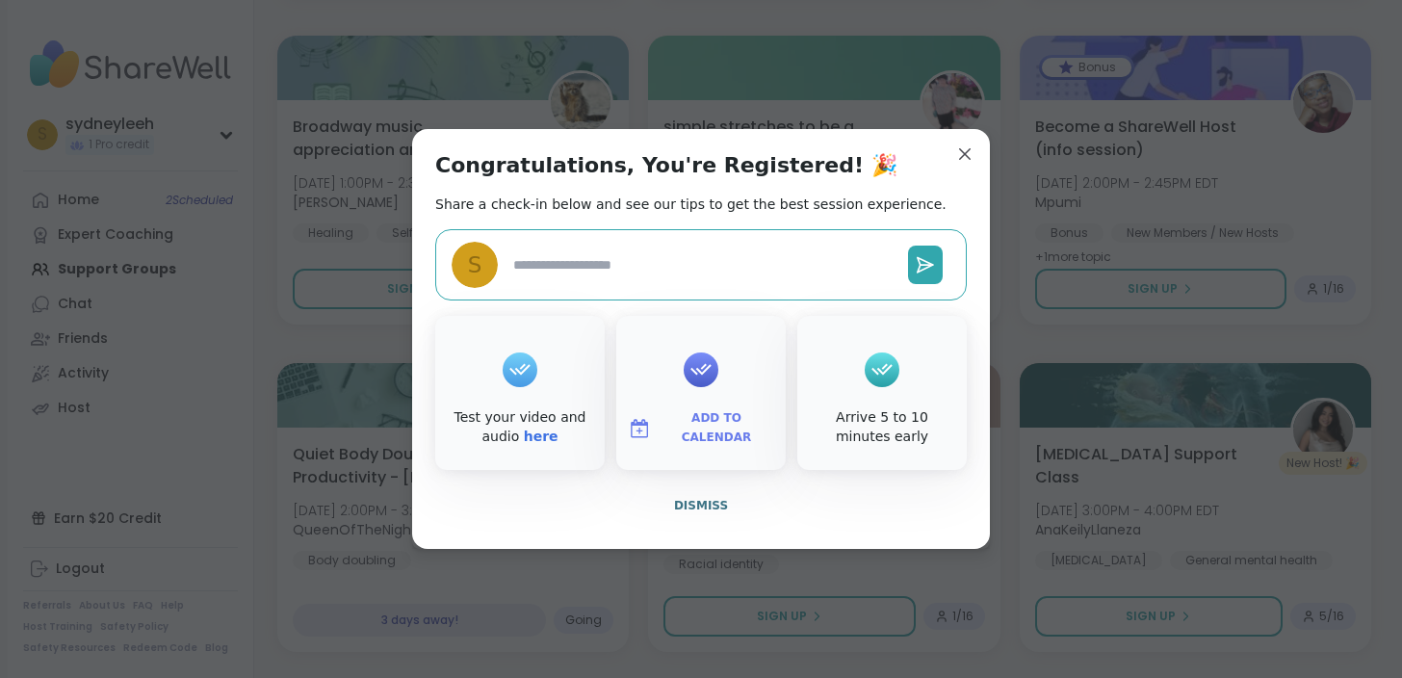
click at [696, 439] on button "Add to Calendar" at bounding box center [701, 428] width 162 height 40
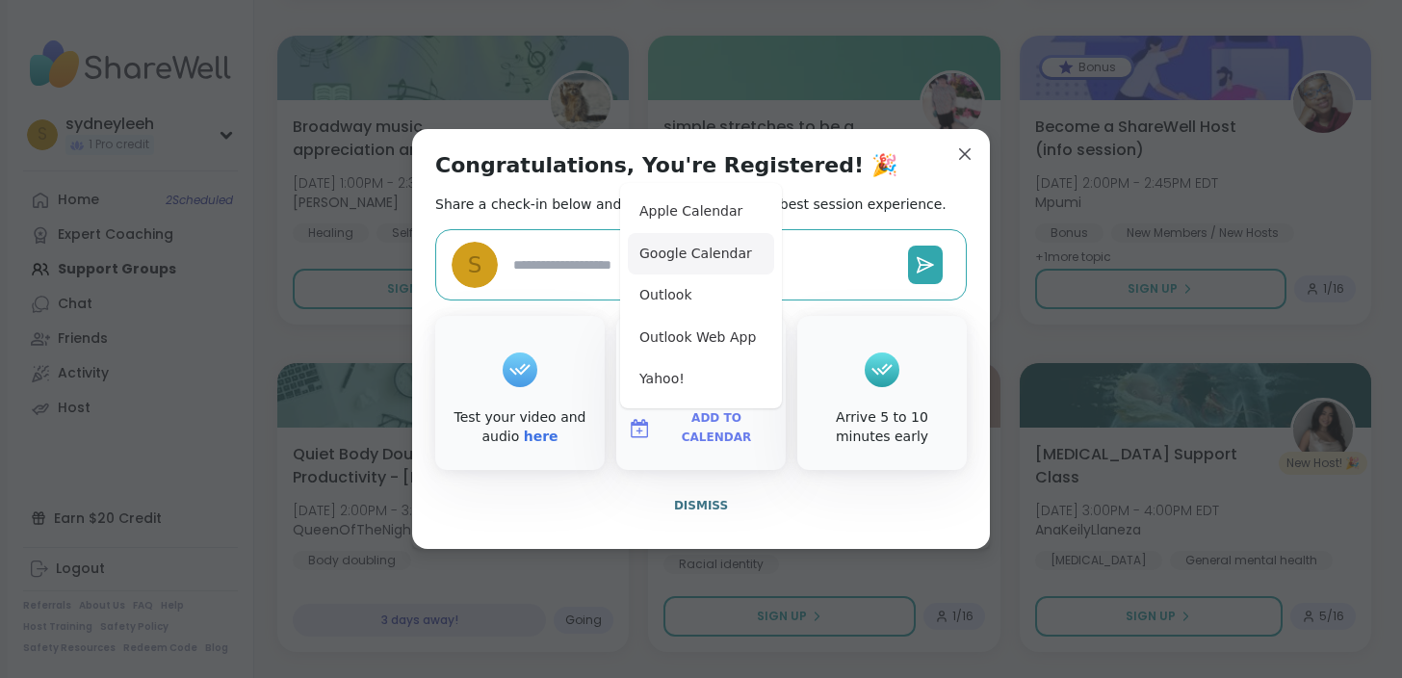
click at [701, 248] on button "Google Calendar" at bounding box center [701, 254] width 146 height 42
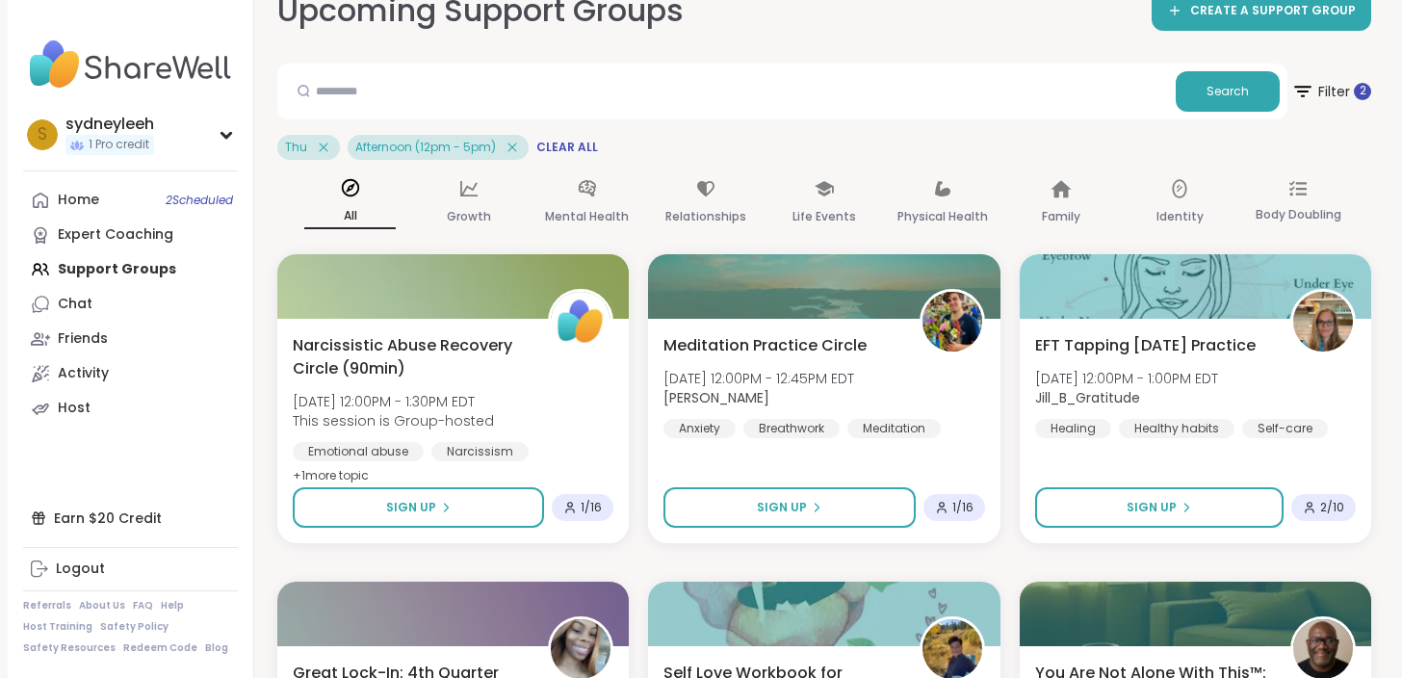
scroll to position [0, 0]
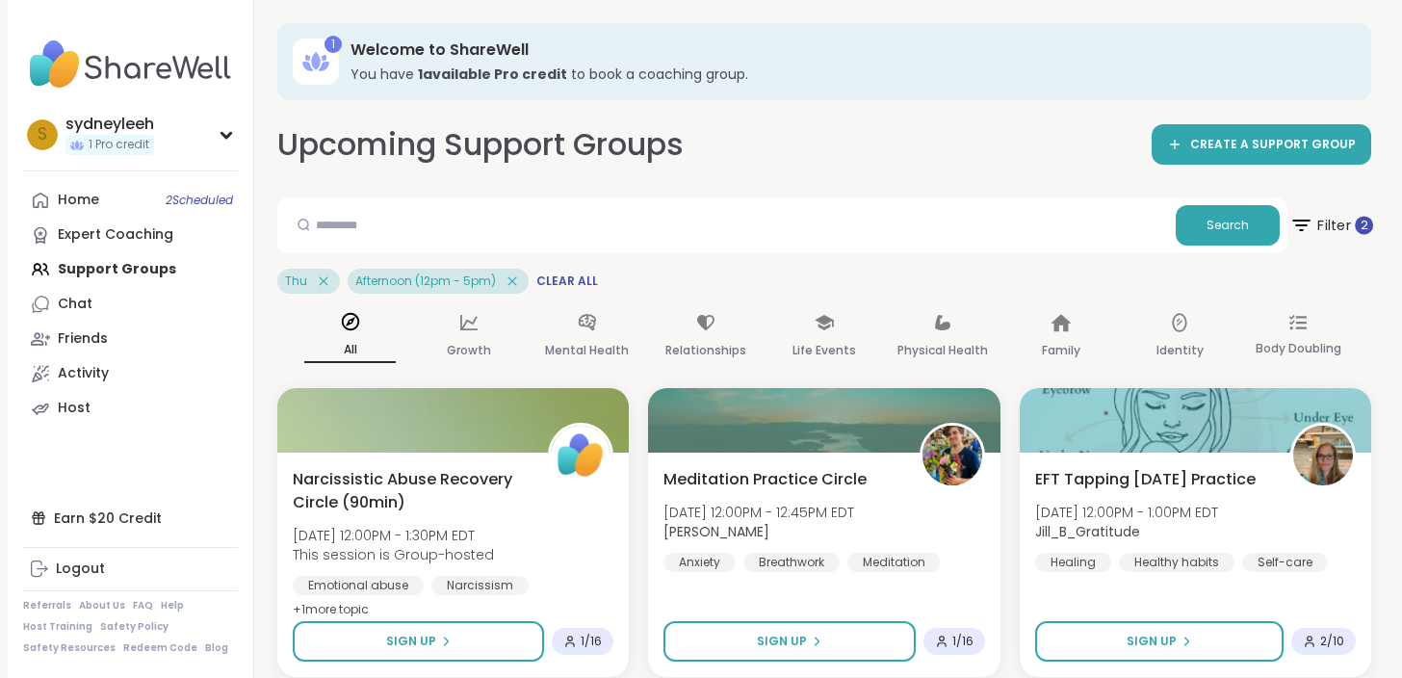
click at [1324, 228] on span "Filter 2" at bounding box center [1331, 225] width 84 height 48
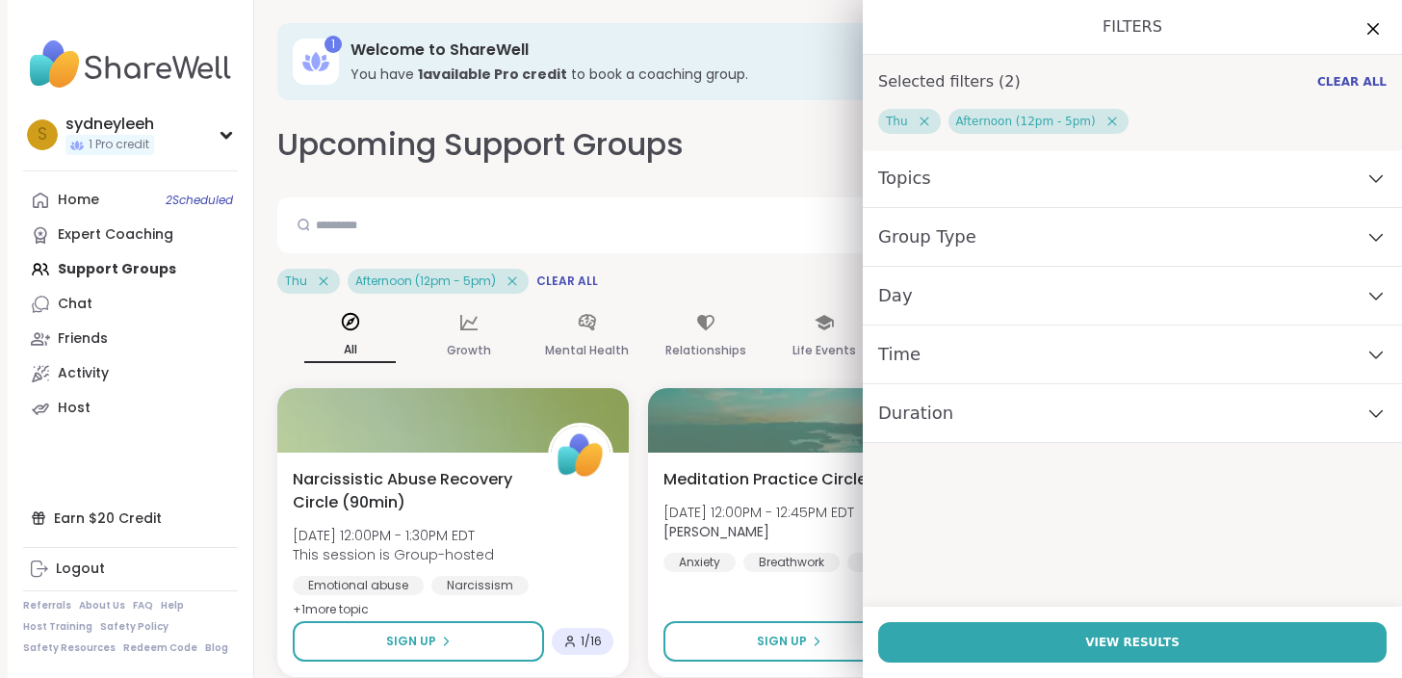
click at [925, 119] on icon at bounding box center [924, 121] width 17 height 17
click at [971, 301] on div "Day" at bounding box center [1132, 296] width 539 height 59
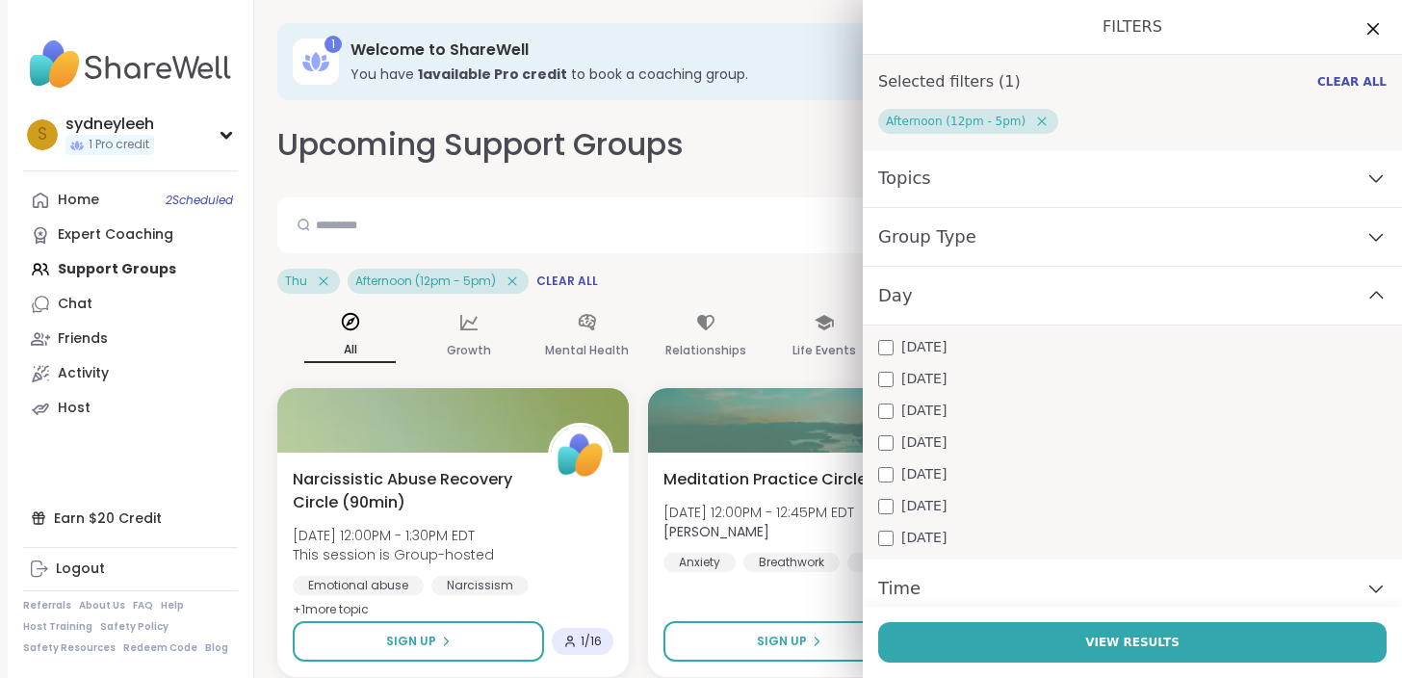
click at [895, 466] on div "[DATE]" at bounding box center [1132, 474] width 508 height 20
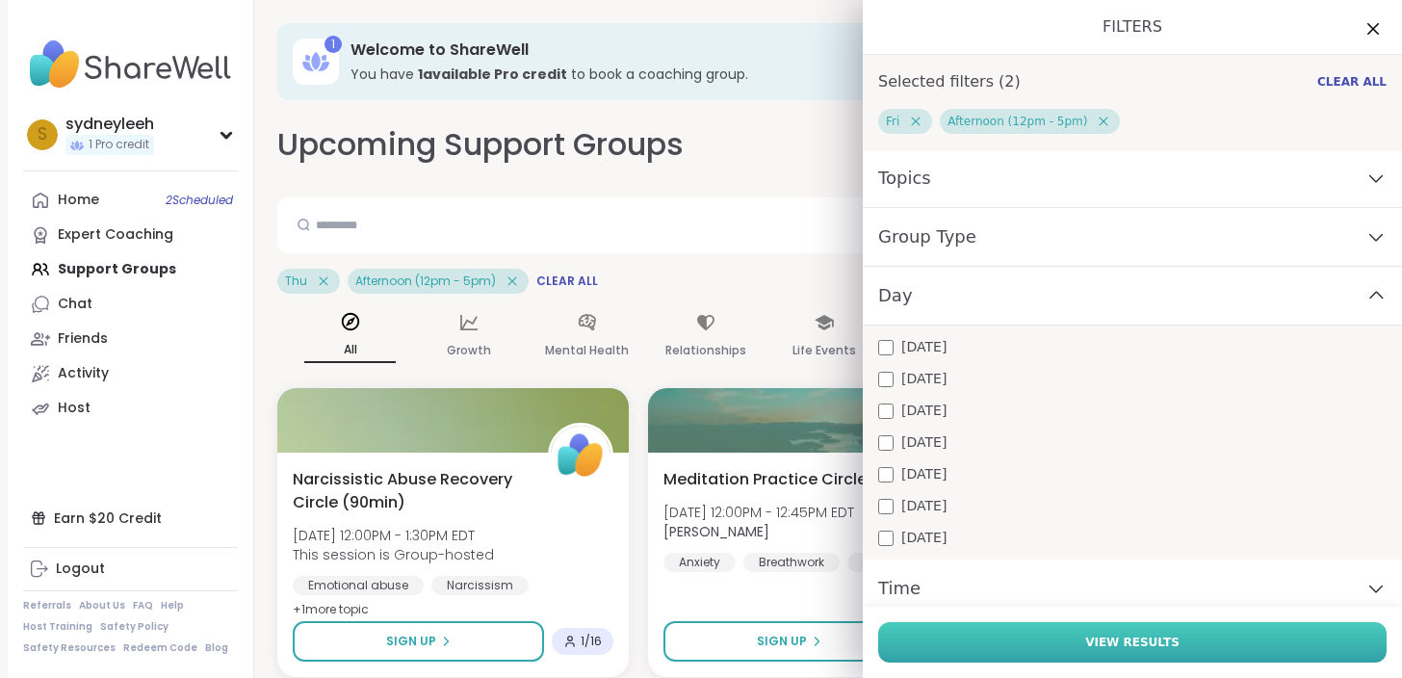
click at [976, 650] on button "View Results" at bounding box center [1132, 642] width 508 height 40
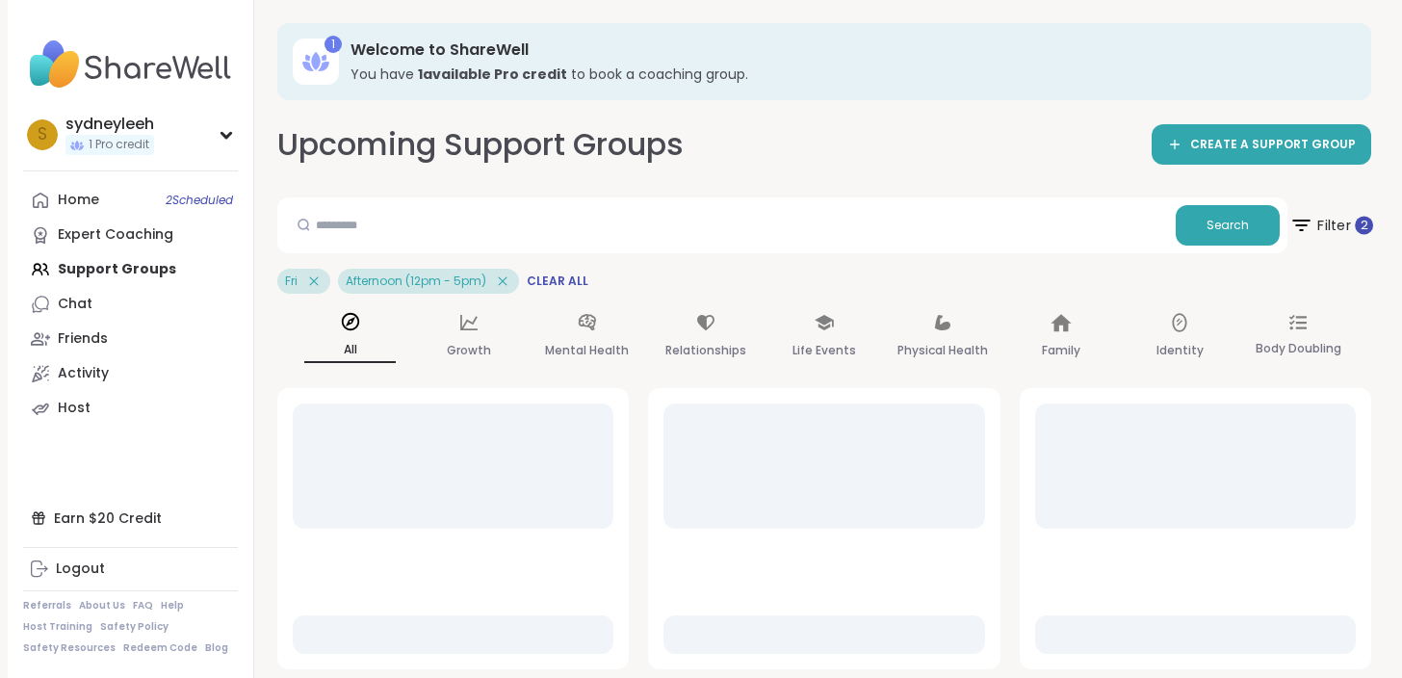
click at [1320, 235] on span "Filter 2" at bounding box center [1331, 225] width 84 height 48
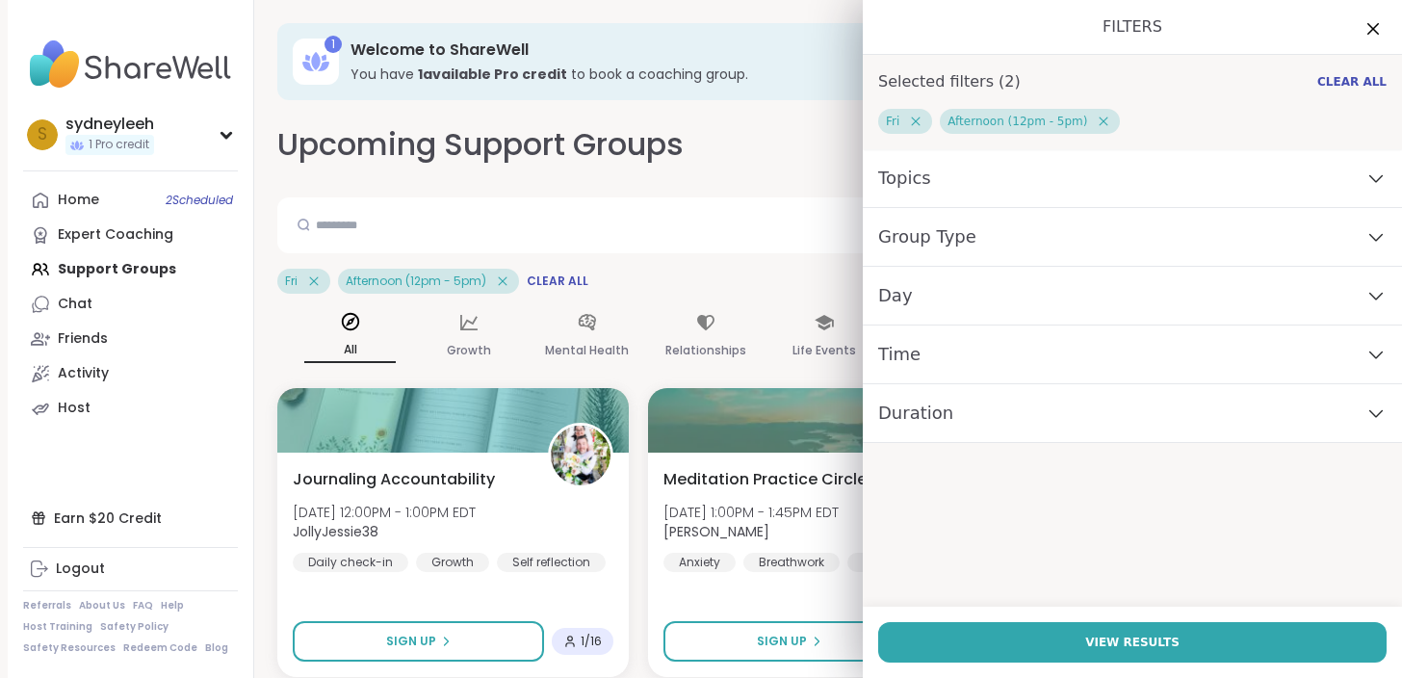
click at [1100, 118] on icon at bounding box center [1103, 121] width 17 height 17
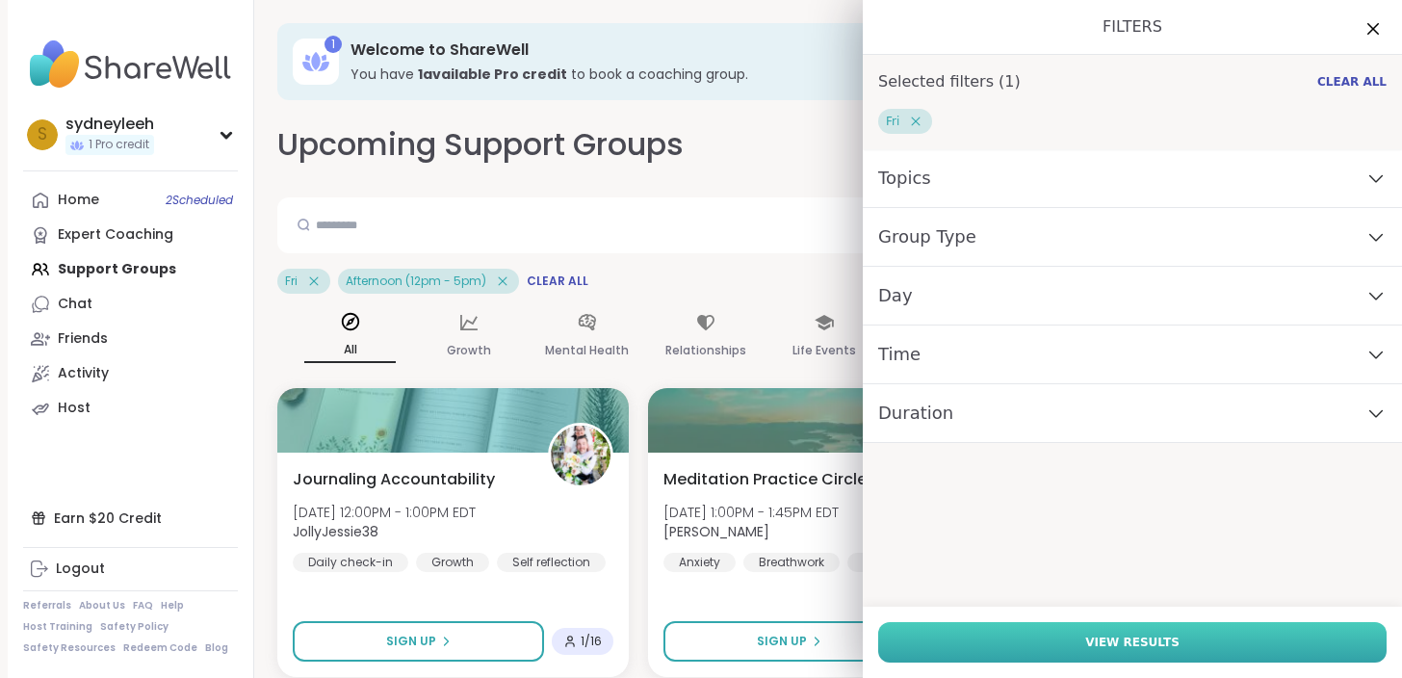
click at [1110, 646] on span "View Results" at bounding box center [1132, 642] width 94 height 17
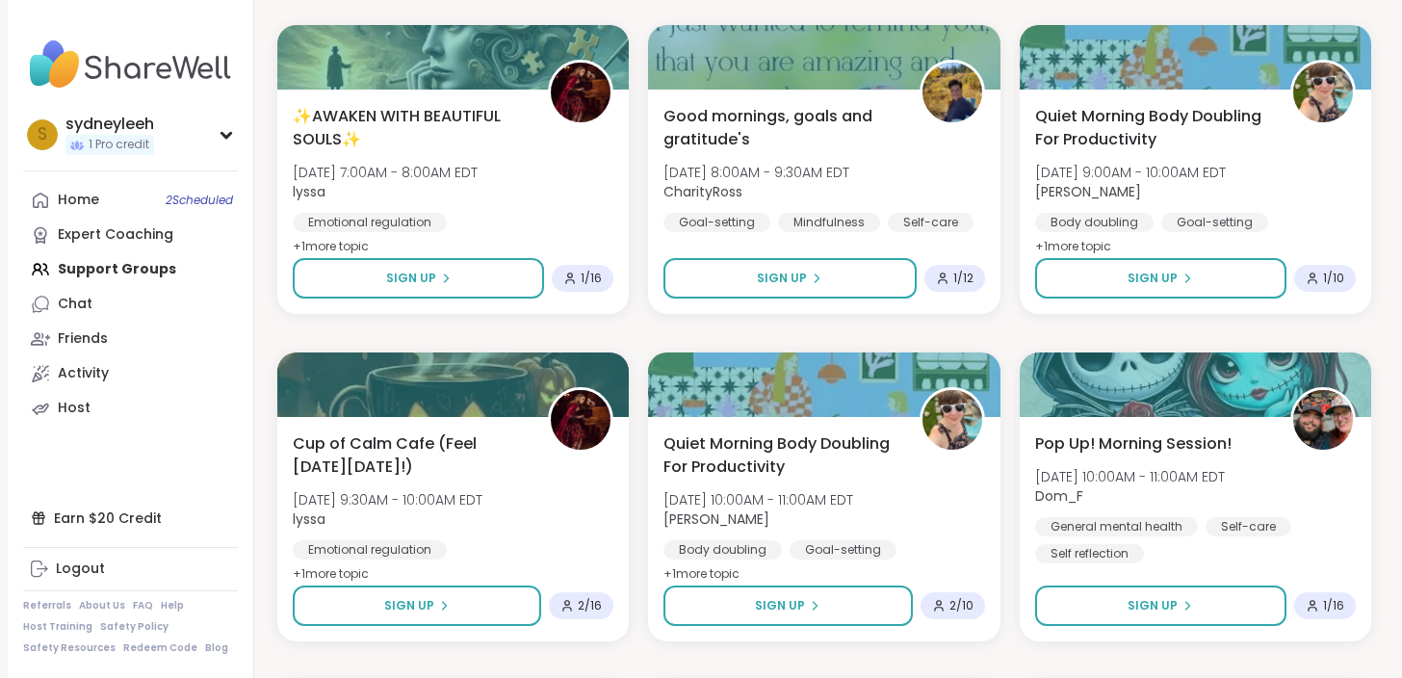
scroll to position [365, 0]
